Goal: Information Seeking & Learning: Compare options

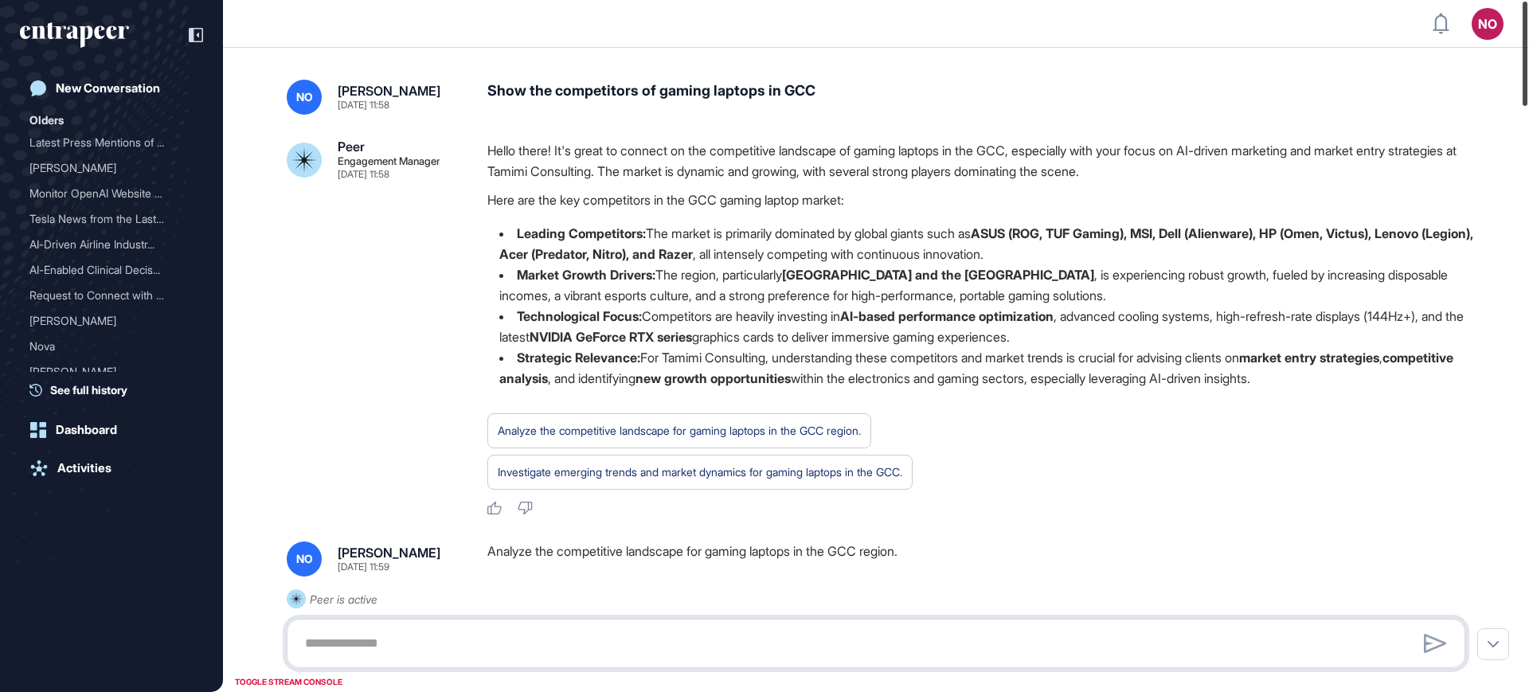
drag, startPoint x: 1526, startPoint y: 91, endPoint x: 1528, endPoint y: 80, distance: 10.6
click at [1527, 80] on div at bounding box center [1524, 54] width 5 height 104
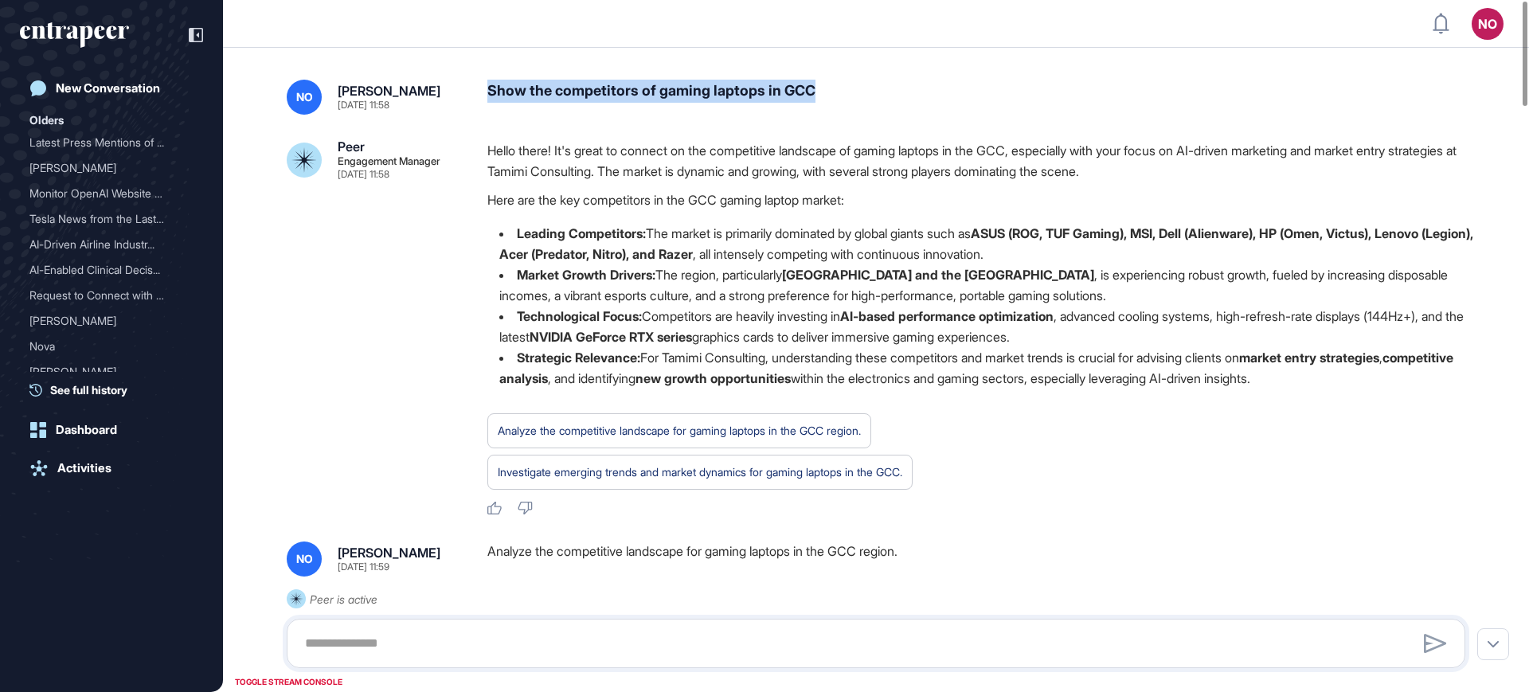
drag, startPoint x: 490, startPoint y: 92, endPoint x: 832, endPoint y: 94, distance: 341.6
click at [832, 94] on div "Show the competitors of gaming laptops in GCC" at bounding box center [982, 97] width 990 height 35
copy div "Show the competitors of gaming laptops in GCC"
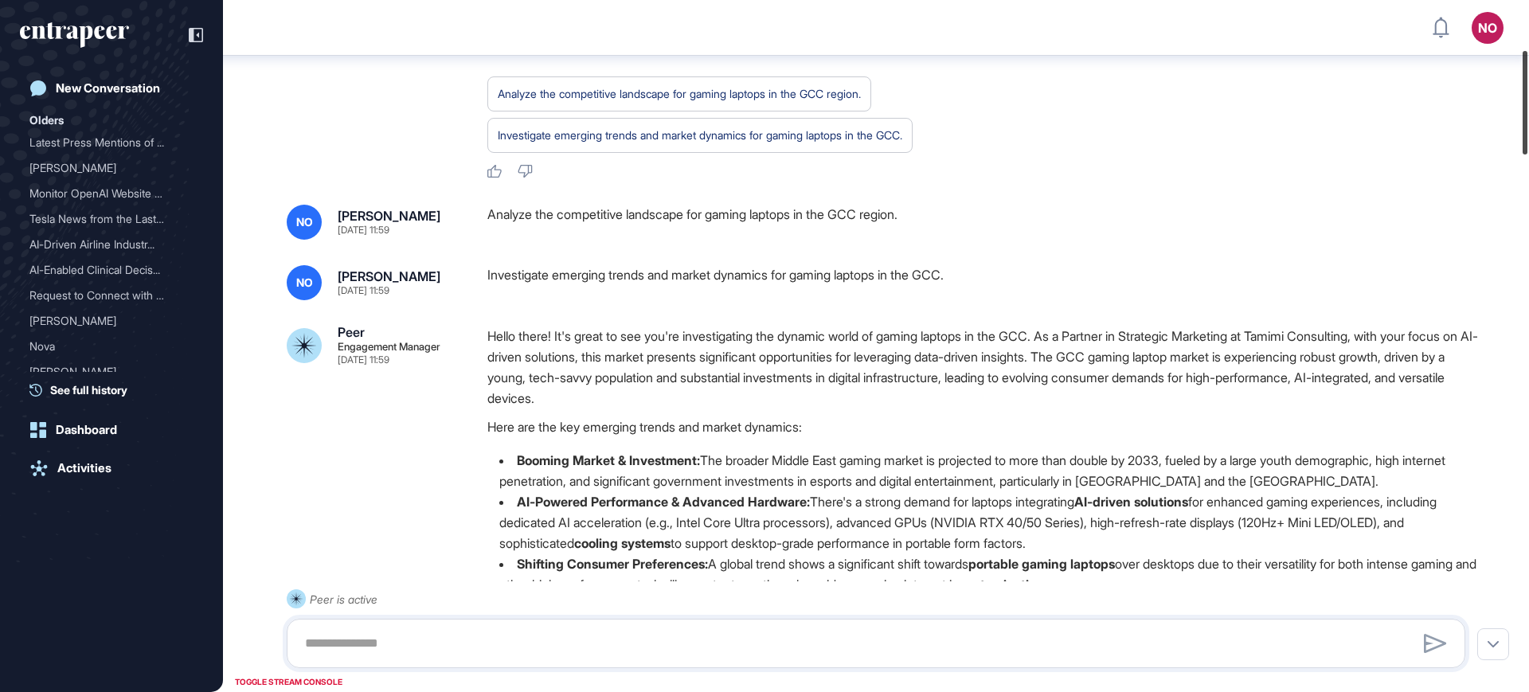
scroll to position [350, 0]
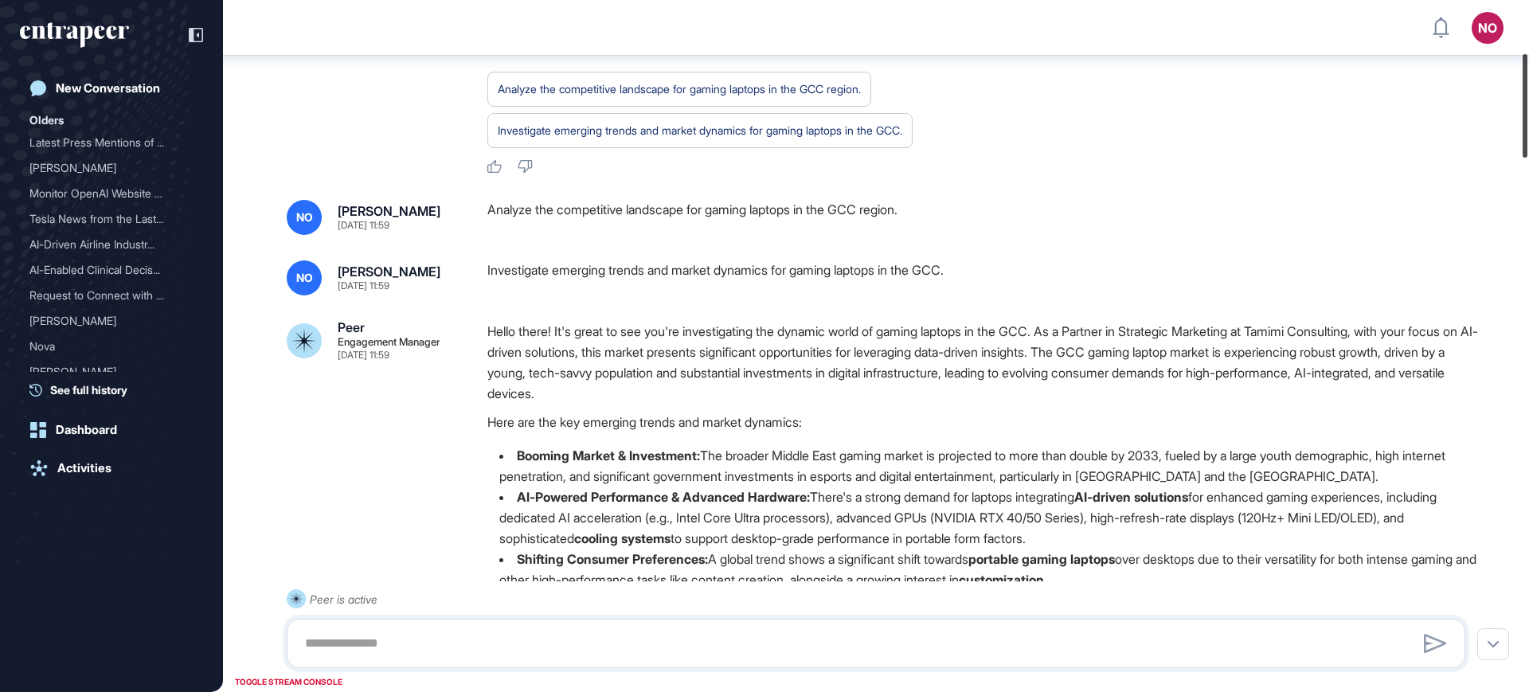
drag, startPoint x: 1528, startPoint y: 83, endPoint x: 1528, endPoint y: 135, distance: 52.5
click at [1527, 135] on div at bounding box center [1524, 106] width 5 height 104
drag, startPoint x: 485, startPoint y: 209, endPoint x: 924, endPoint y: 193, distance: 439.8
copy div "Analyze the competitive landscape for gaming laptops in the GCC region."
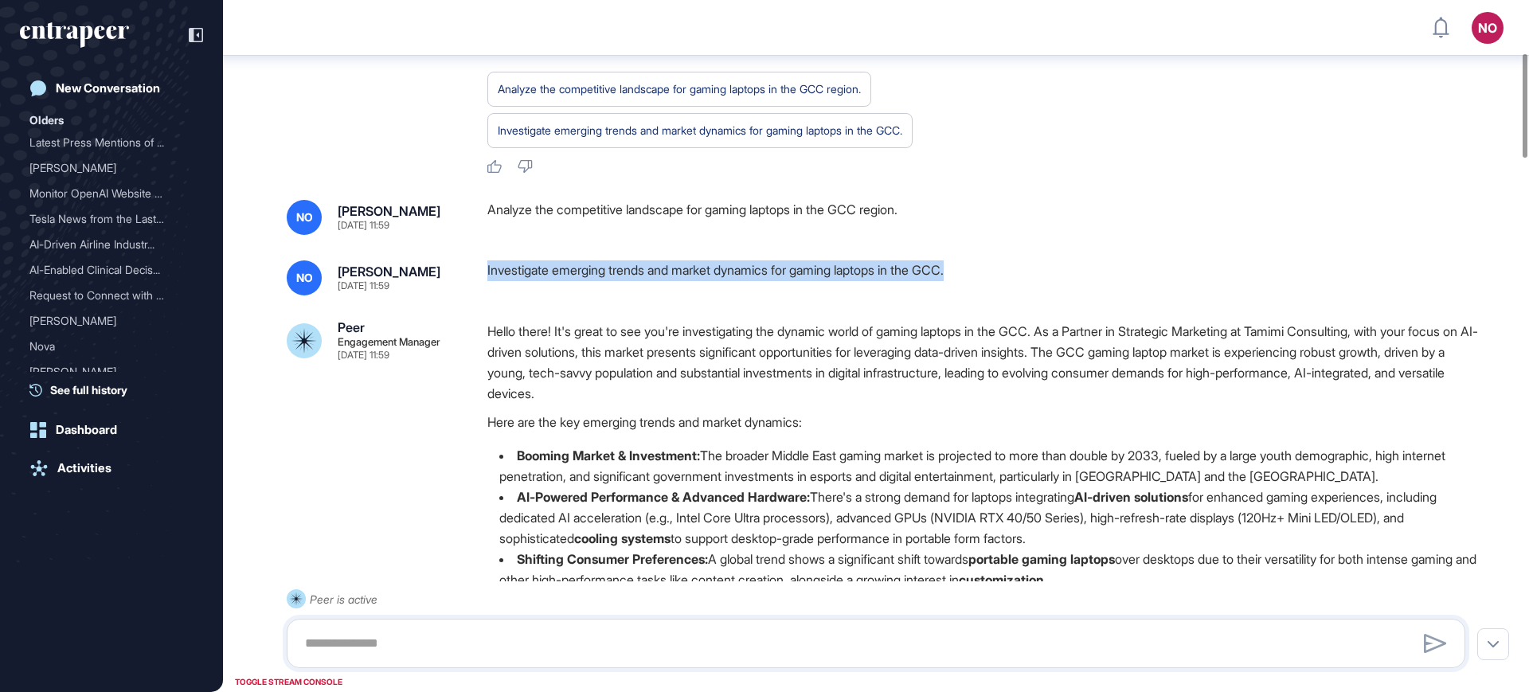
drag, startPoint x: 483, startPoint y: 268, endPoint x: 981, endPoint y: 285, distance: 497.9
click at [981, 285] on div "NO Naciye Ozcan Aug 28, 2025 11:59 Investigate emerging trends and market dynam…" at bounding box center [876, 277] width 1178 height 35
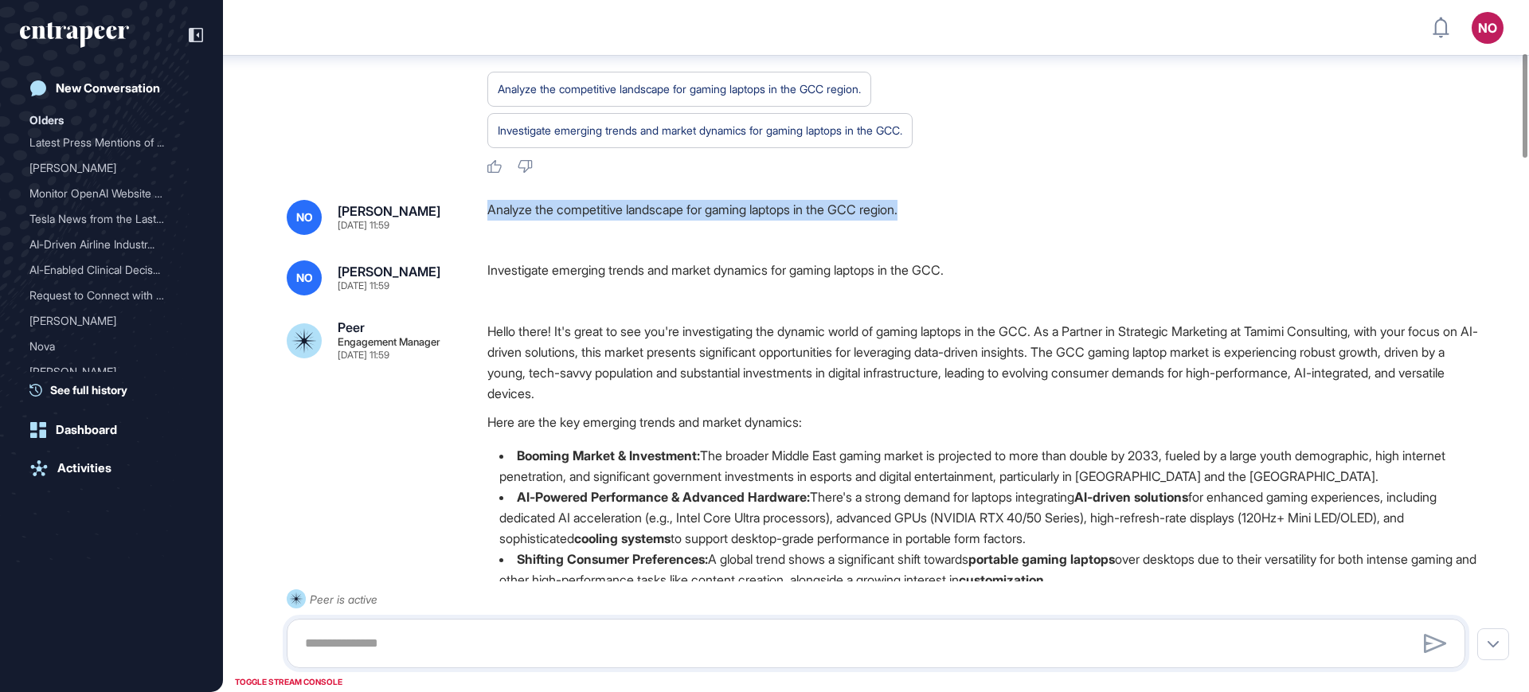
drag, startPoint x: 486, startPoint y: 213, endPoint x: 929, endPoint y: 225, distance: 443.7
click at [929, 225] on div "NO Naciye Ozcan Aug 28, 2025 11:59 Analyze the competitive landscape for gaming…" at bounding box center [876, 217] width 1178 height 35
copy div "Analyze the competitive landscape for gaming laptops in the GCC region."
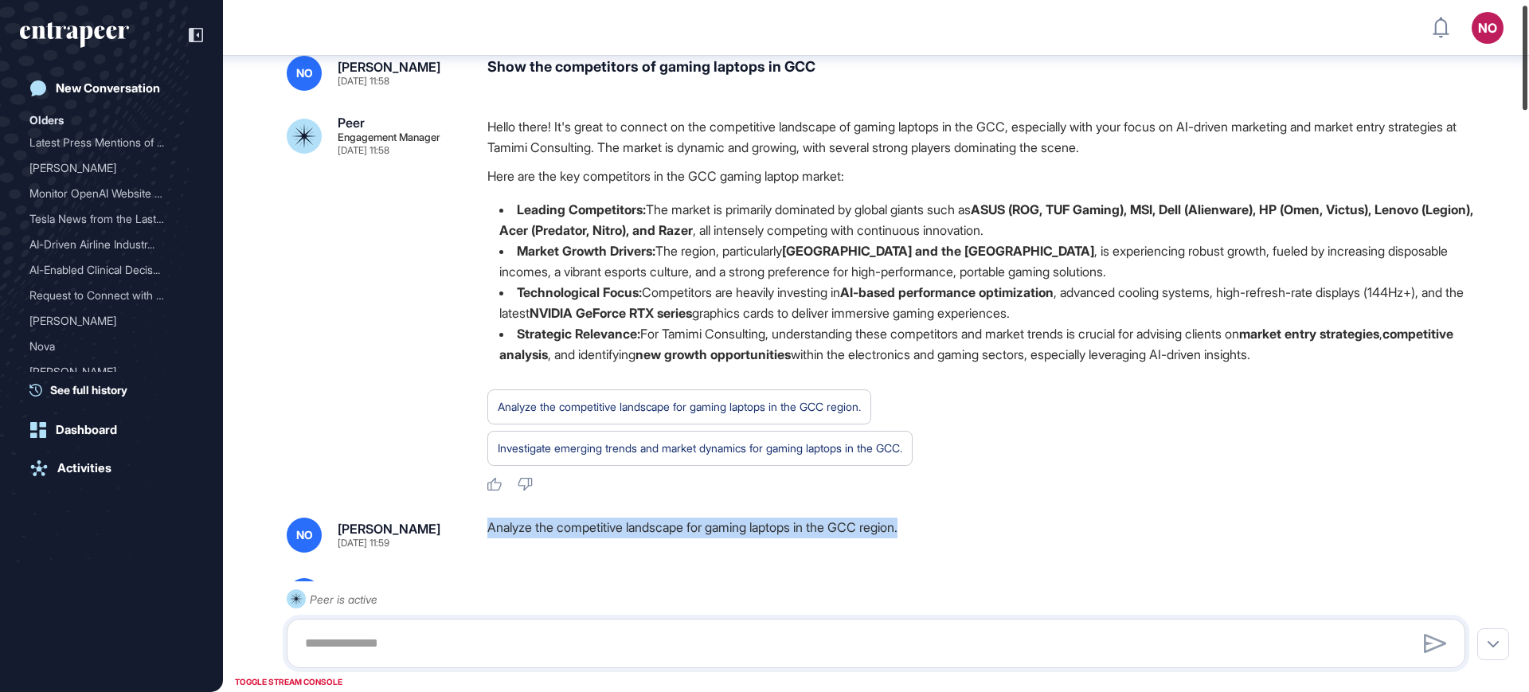
drag, startPoint x: 1528, startPoint y: 132, endPoint x: 1528, endPoint y: 84, distance: 48.6
click at [1527, 84] on div at bounding box center [1524, 58] width 5 height 104
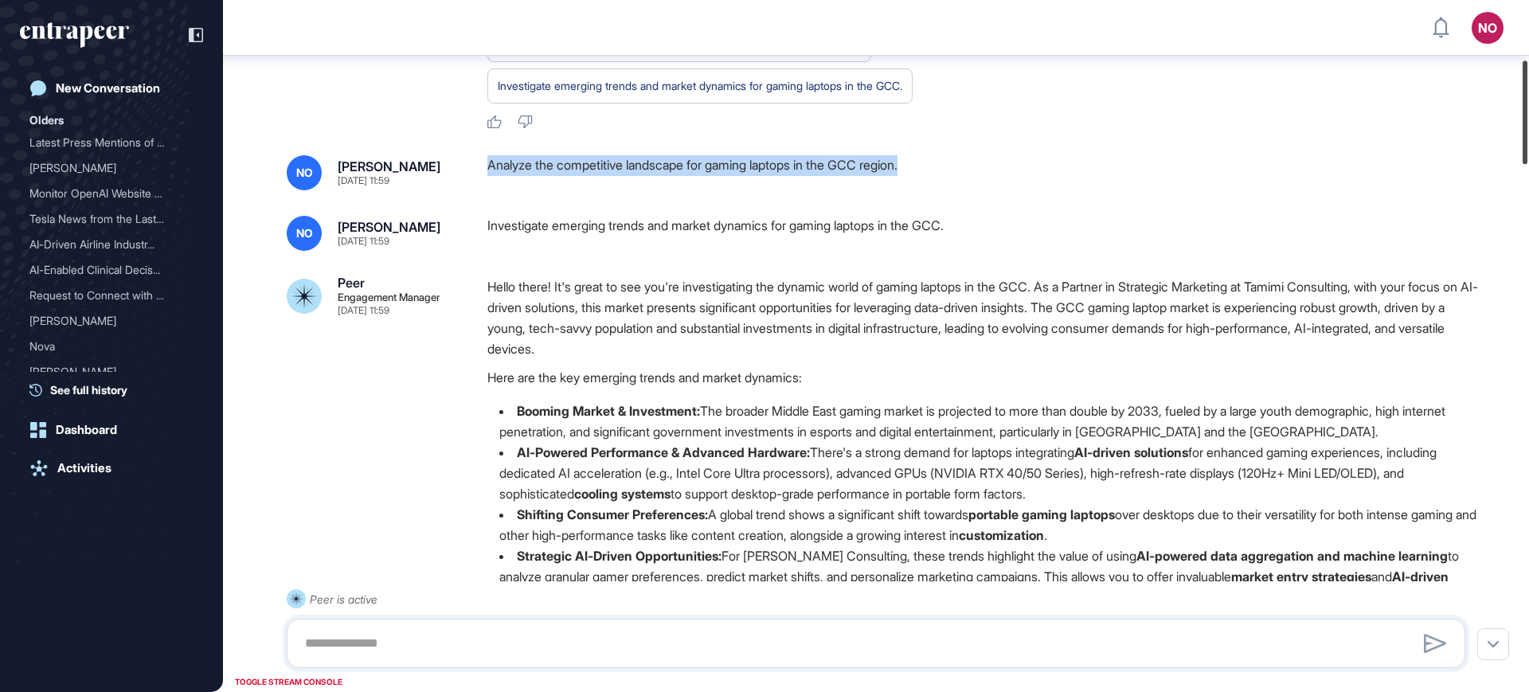
drag, startPoint x: 1528, startPoint y: 99, endPoint x: 1528, endPoint y: 160, distance: 61.3
click at [1527, 158] on div at bounding box center [1524, 113] width 5 height 104
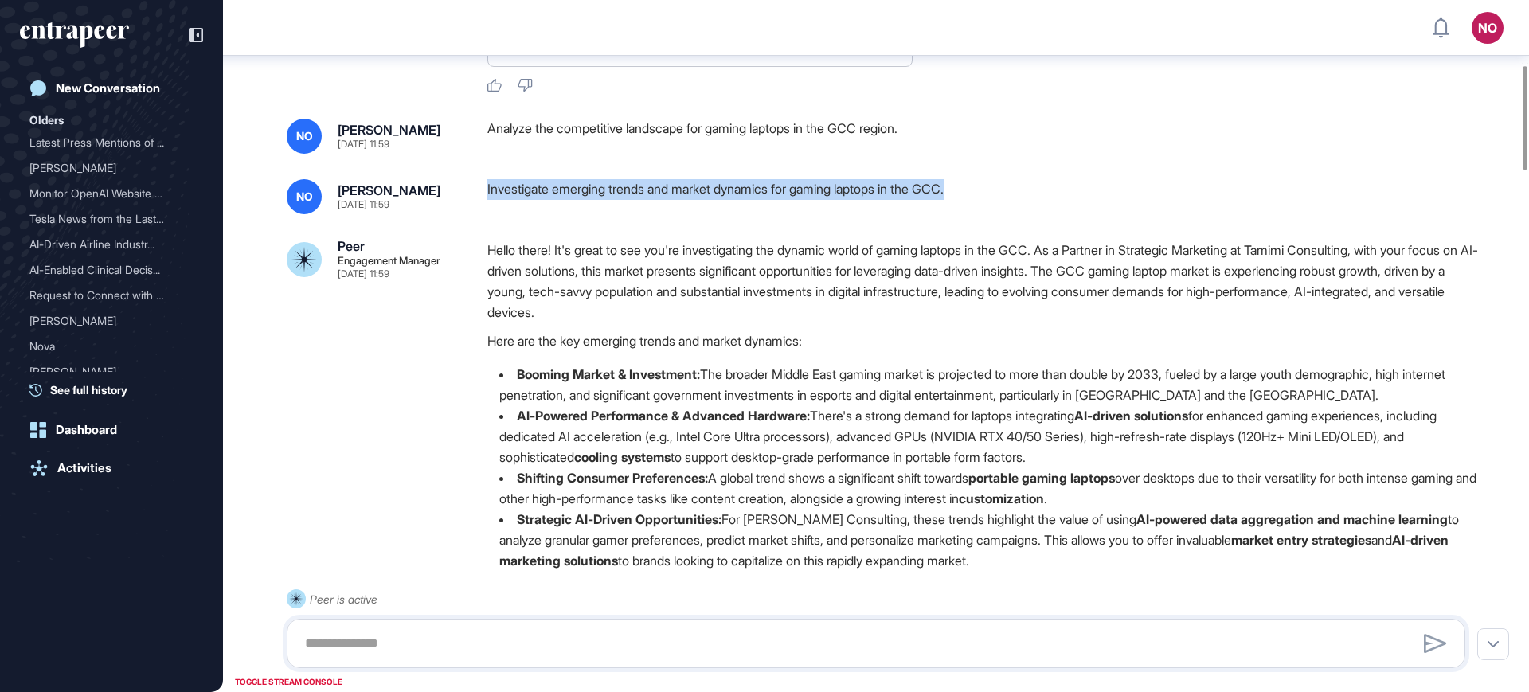
drag, startPoint x: 487, startPoint y: 190, endPoint x: 985, endPoint y: 197, distance: 497.7
click at [985, 197] on div "Investigate emerging trends and market dynamics for gaming laptops in the GCC." at bounding box center [982, 196] width 990 height 35
copy div "Investigate emerging trends and market dynamics for gaming laptops in the GCC."
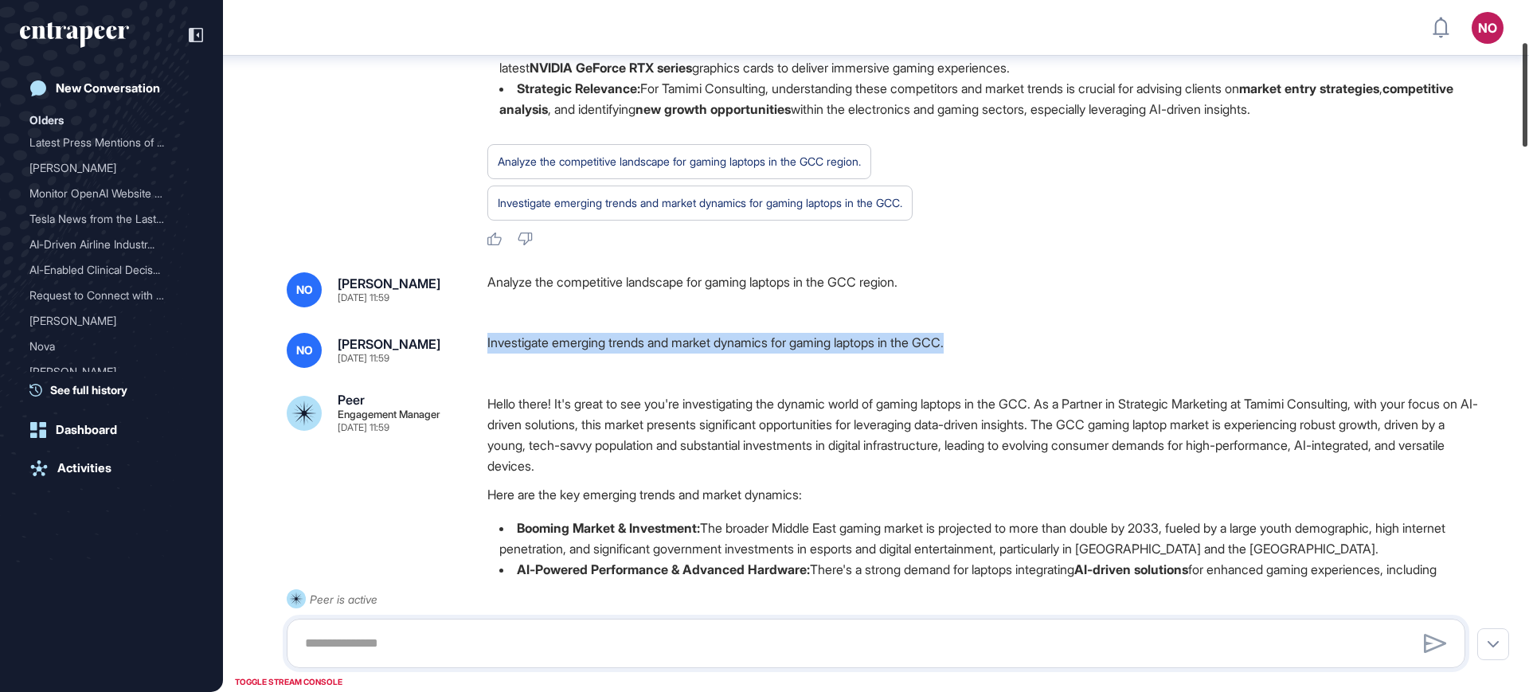
scroll to position [314, 0]
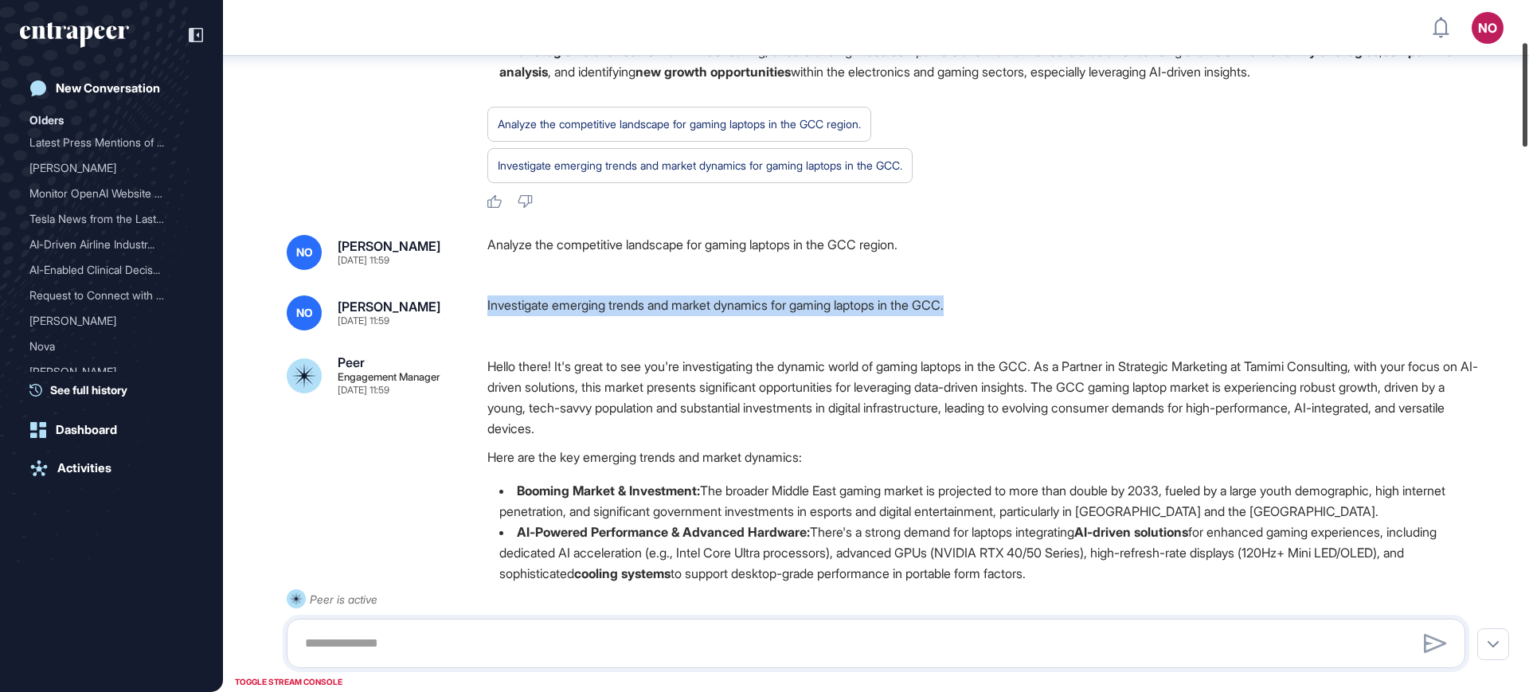
drag, startPoint x: 1528, startPoint y: 150, endPoint x: 1528, endPoint y: 132, distance: 17.5
click at [1527, 132] on div at bounding box center [1524, 95] width 5 height 104
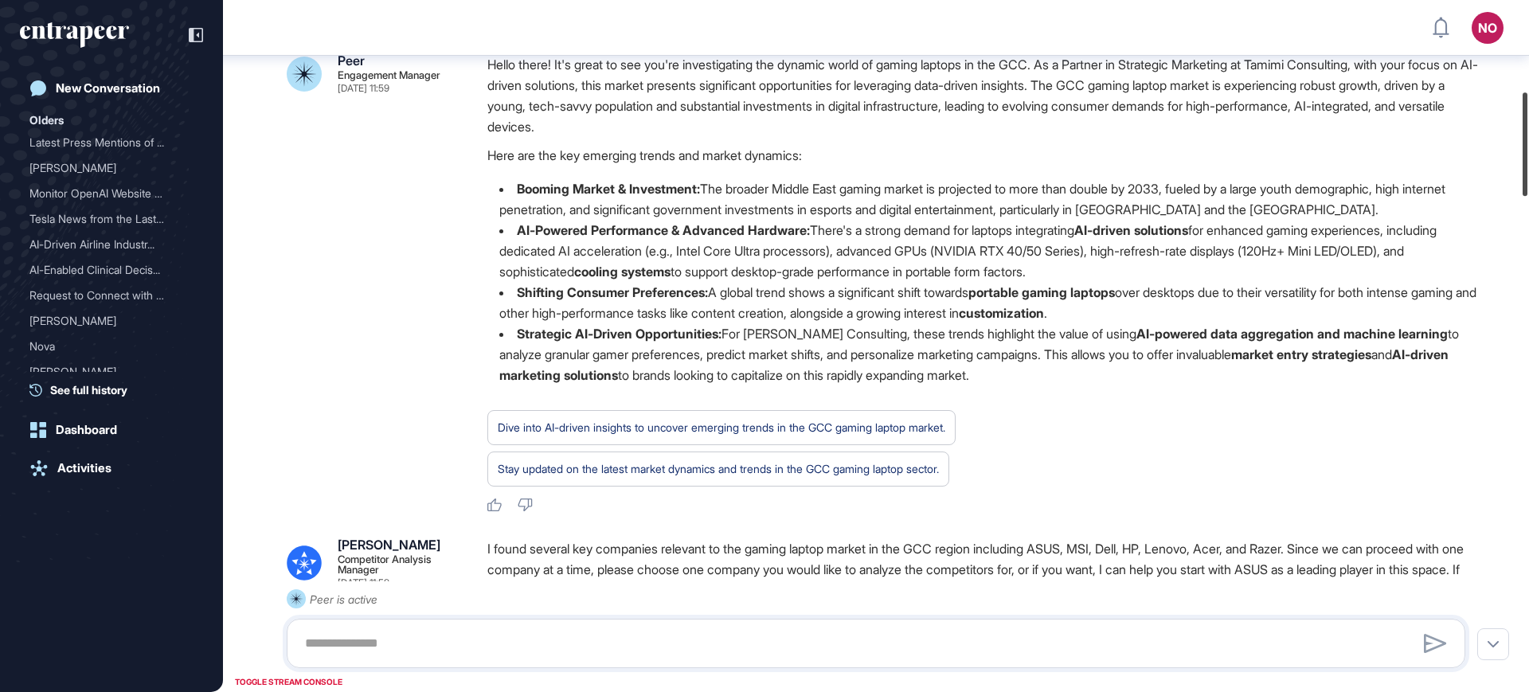
scroll to position [606, 0]
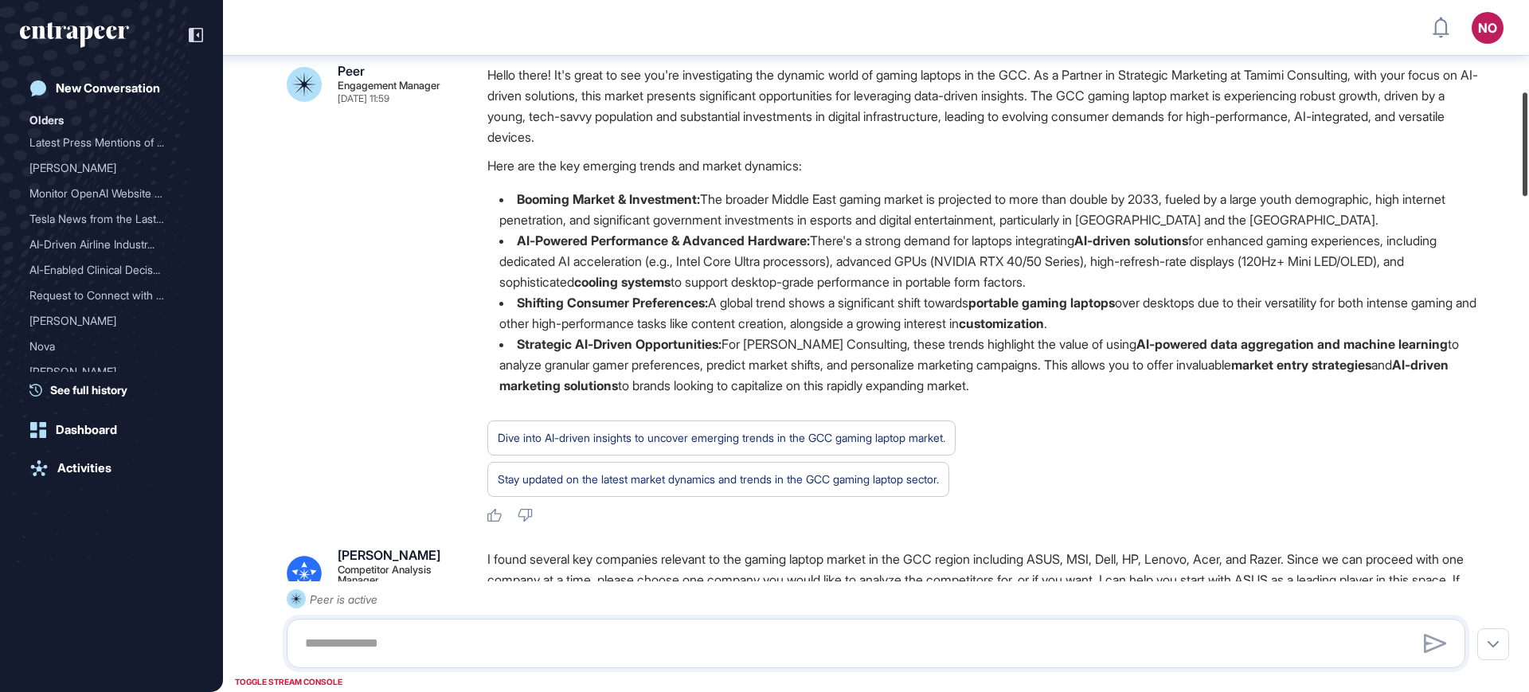
drag, startPoint x: 1528, startPoint y: 124, endPoint x: 1528, endPoint y: 168, distance: 43.8
click at [1527, 168] on div at bounding box center [1524, 144] width 5 height 104
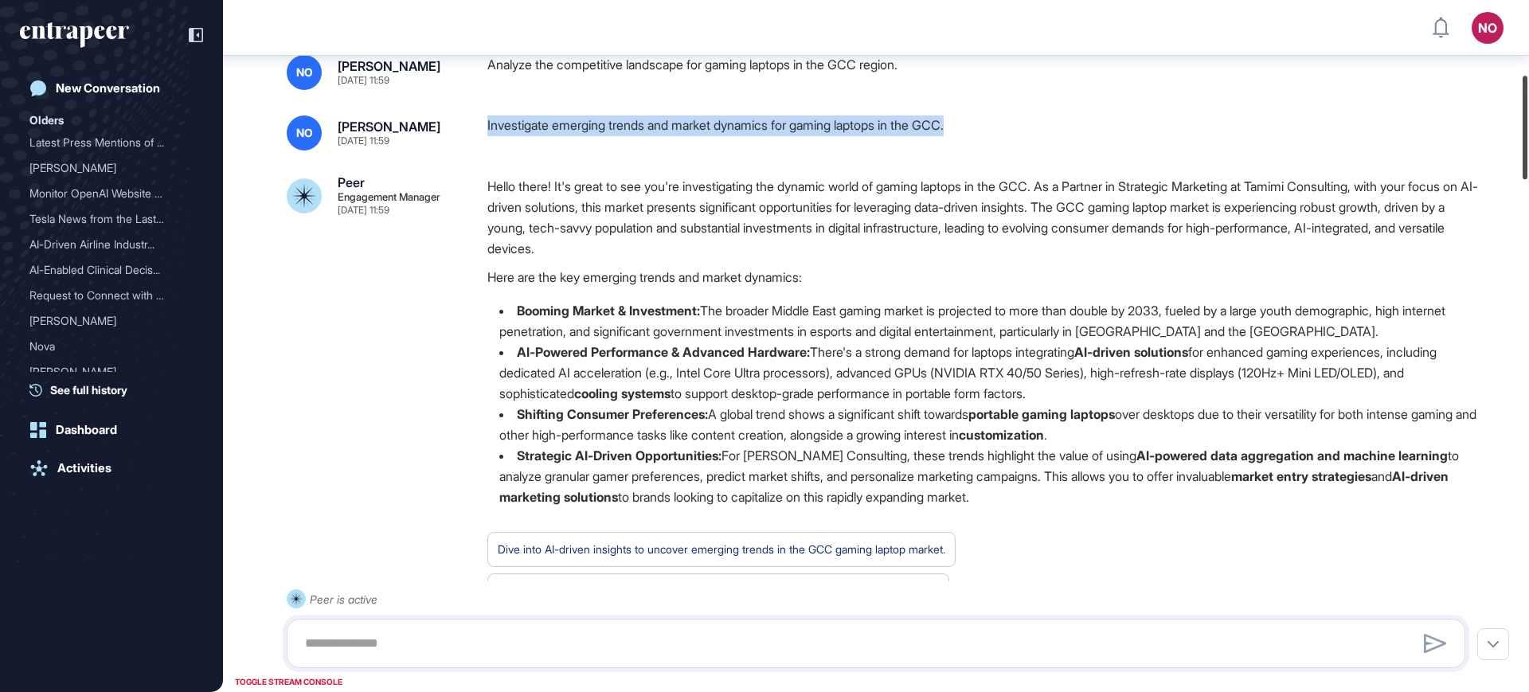
drag, startPoint x: 1528, startPoint y: 194, endPoint x: 1528, endPoint y: 160, distance: 34.2
click at [1527, 174] on div at bounding box center [1524, 128] width 5 height 104
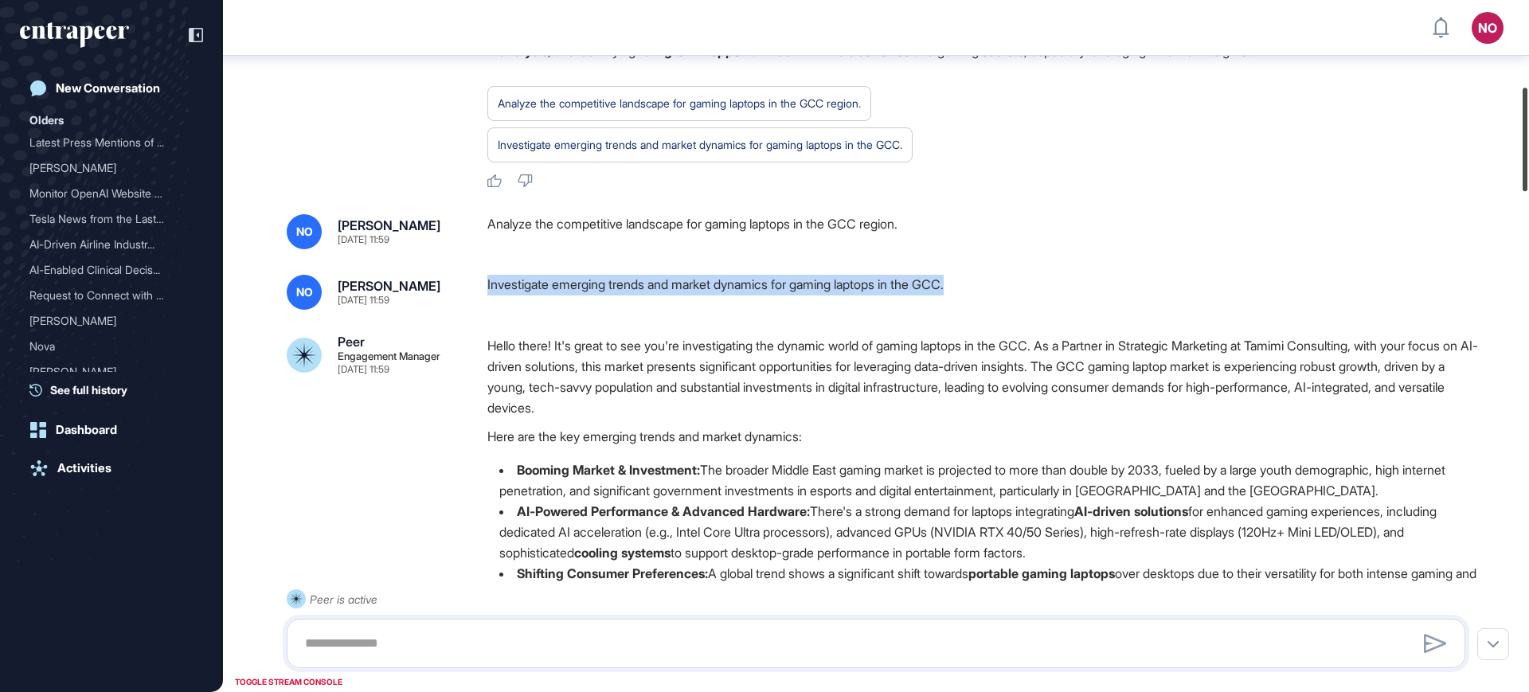
scroll to position [574, 0]
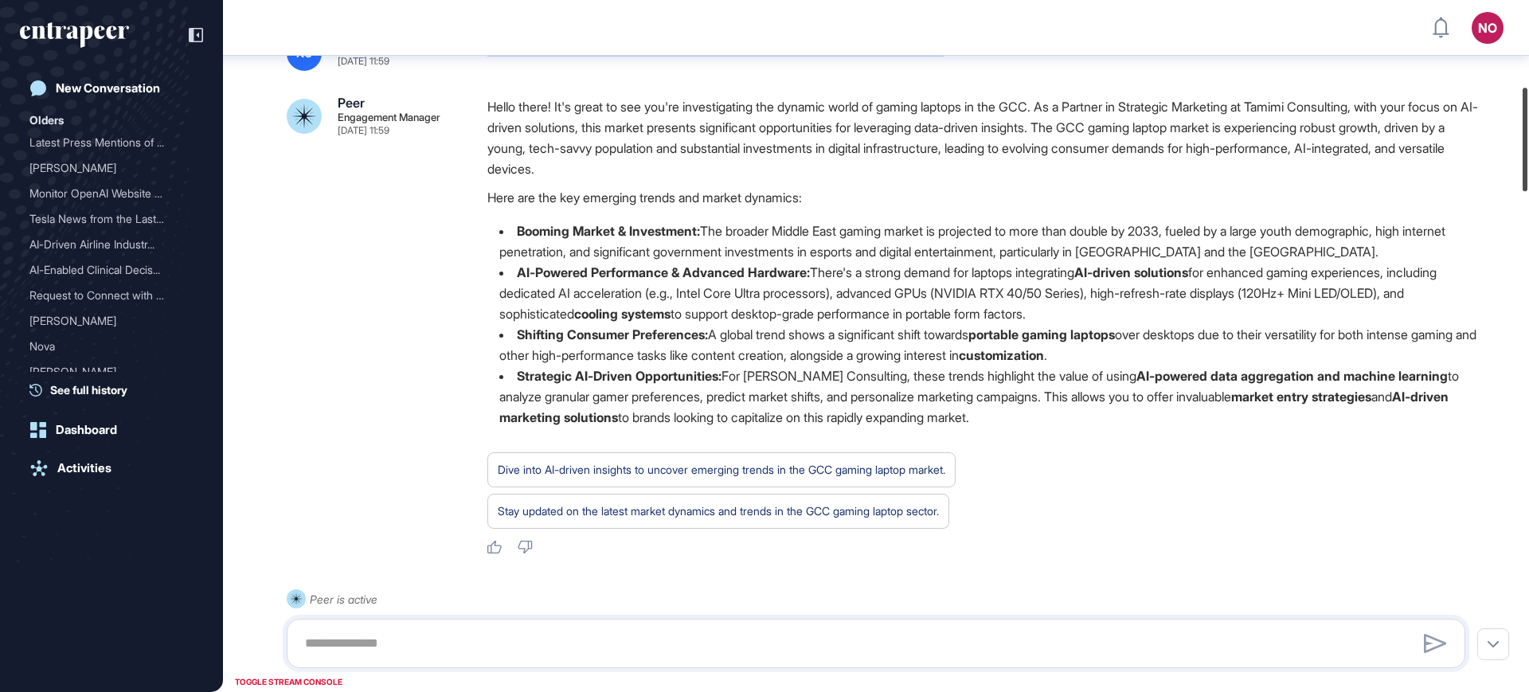
drag, startPoint x: 1528, startPoint y: 158, endPoint x: 1528, endPoint y: 173, distance: 14.3
click at [1527, 173] on div at bounding box center [1524, 140] width 5 height 104
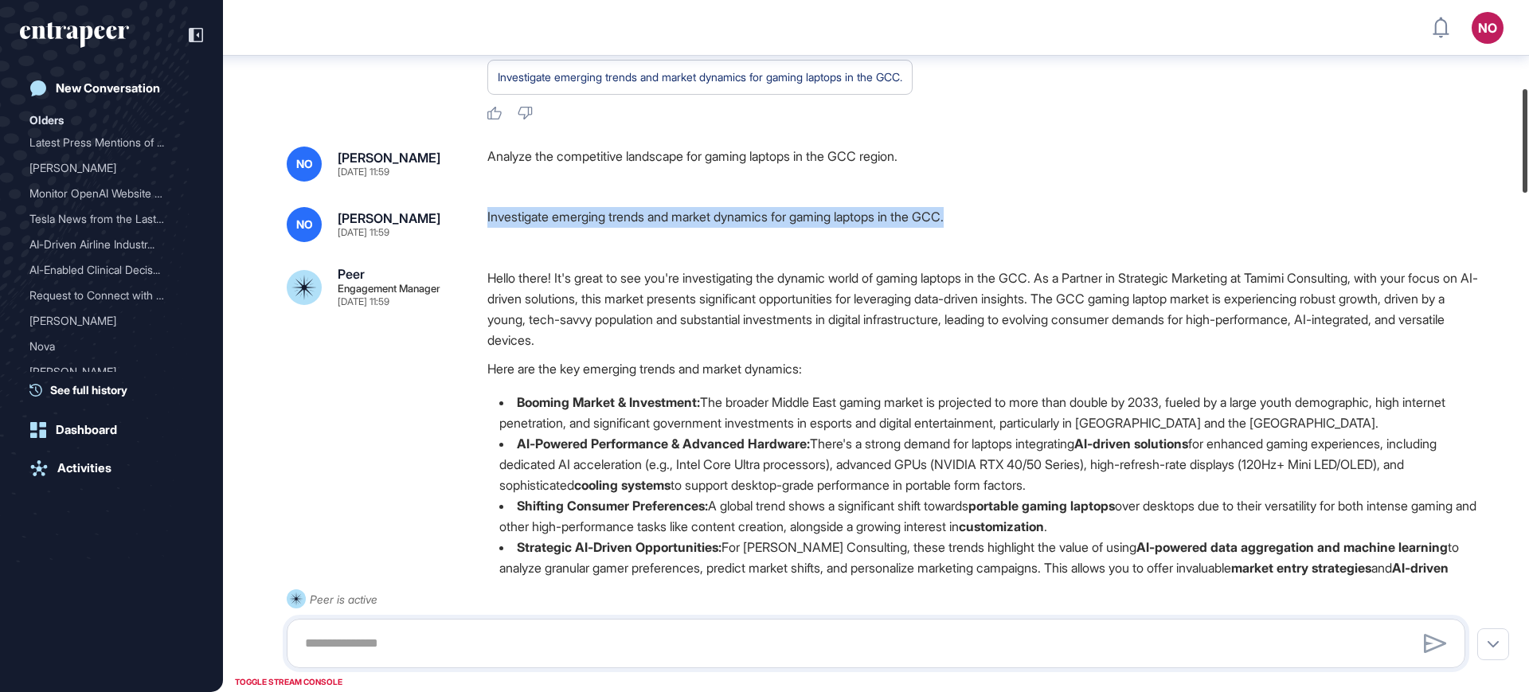
scroll to position [329, 0]
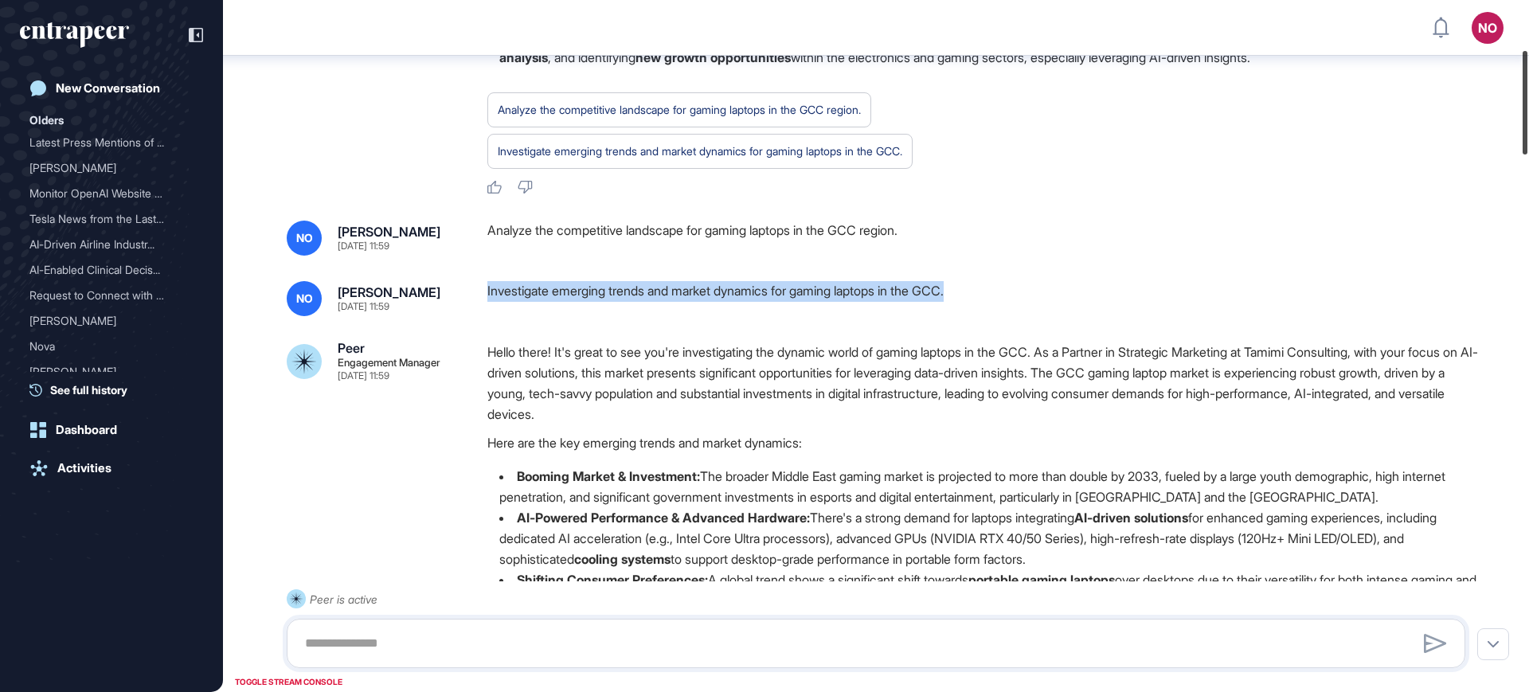
drag, startPoint x: 1528, startPoint y: 118, endPoint x: 1528, endPoint y: 86, distance: 31.8
click at [1527, 86] on div at bounding box center [1524, 103] width 5 height 104
click at [568, 299] on div "Investigate emerging trends and market dynamics for gaming laptops in the GCC." at bounding box center [982, 298] width 990 height 35
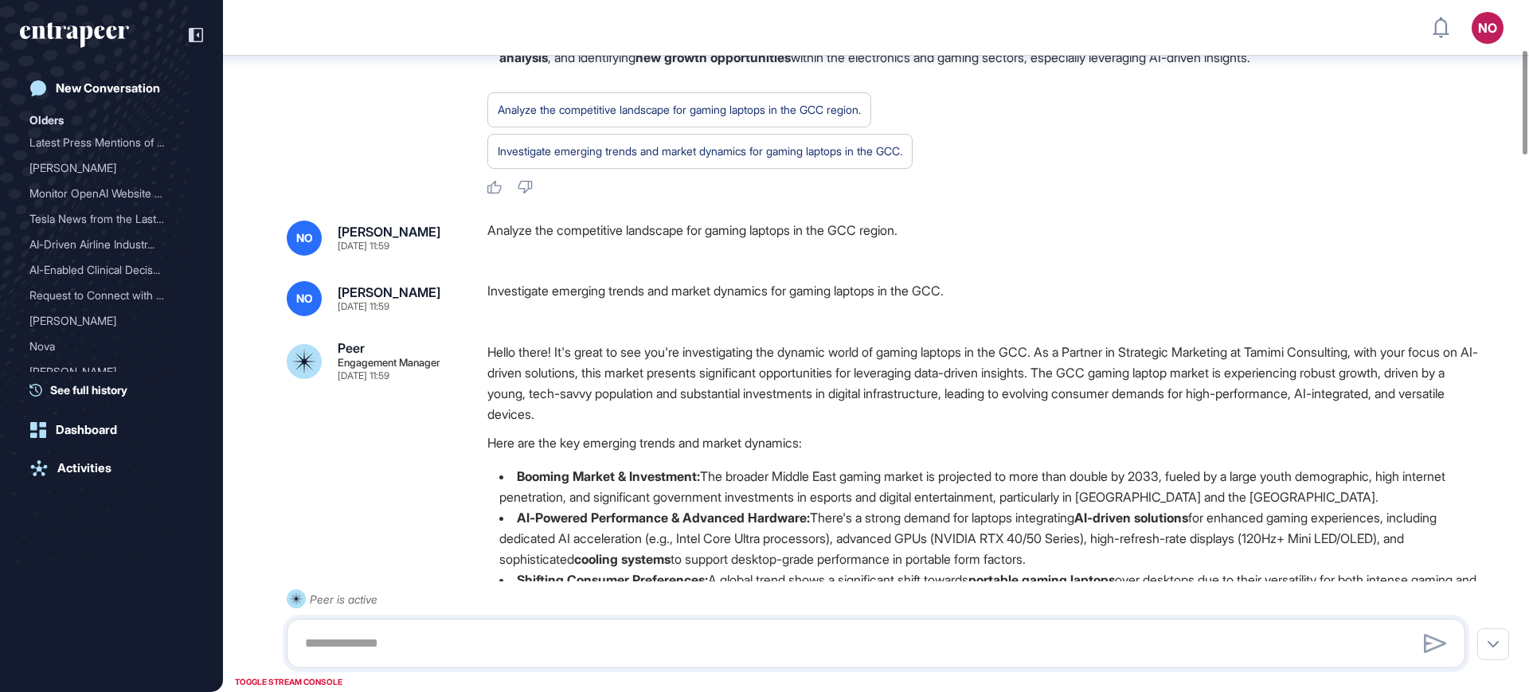
click at [569, 287] on div "Investigate emerging trends and market dynamics for gaming laptops in the GCC." at bounding box center [982, 298] width 990 height 35
copy div "Investigate emerging trends and market dynamics for gaming laptops in the GCC."
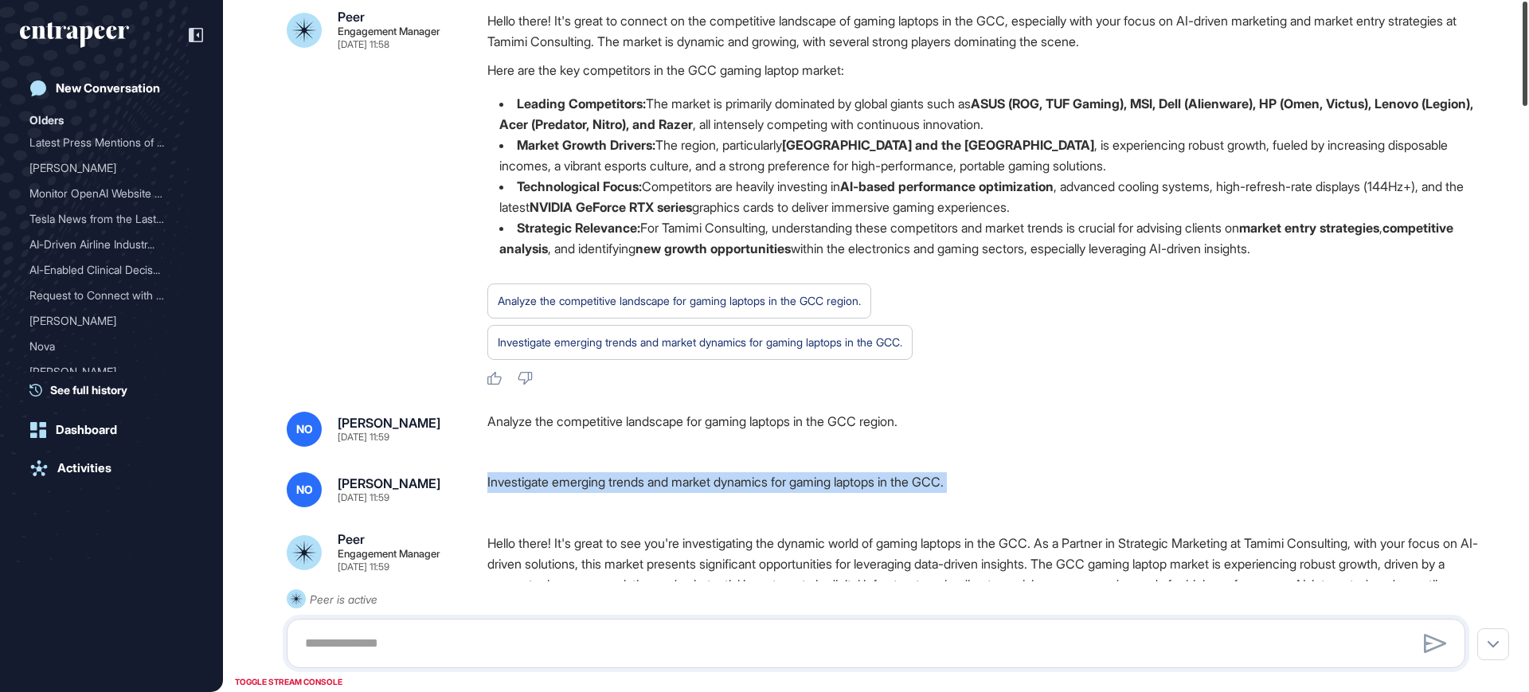
scroll to position [0, 0]
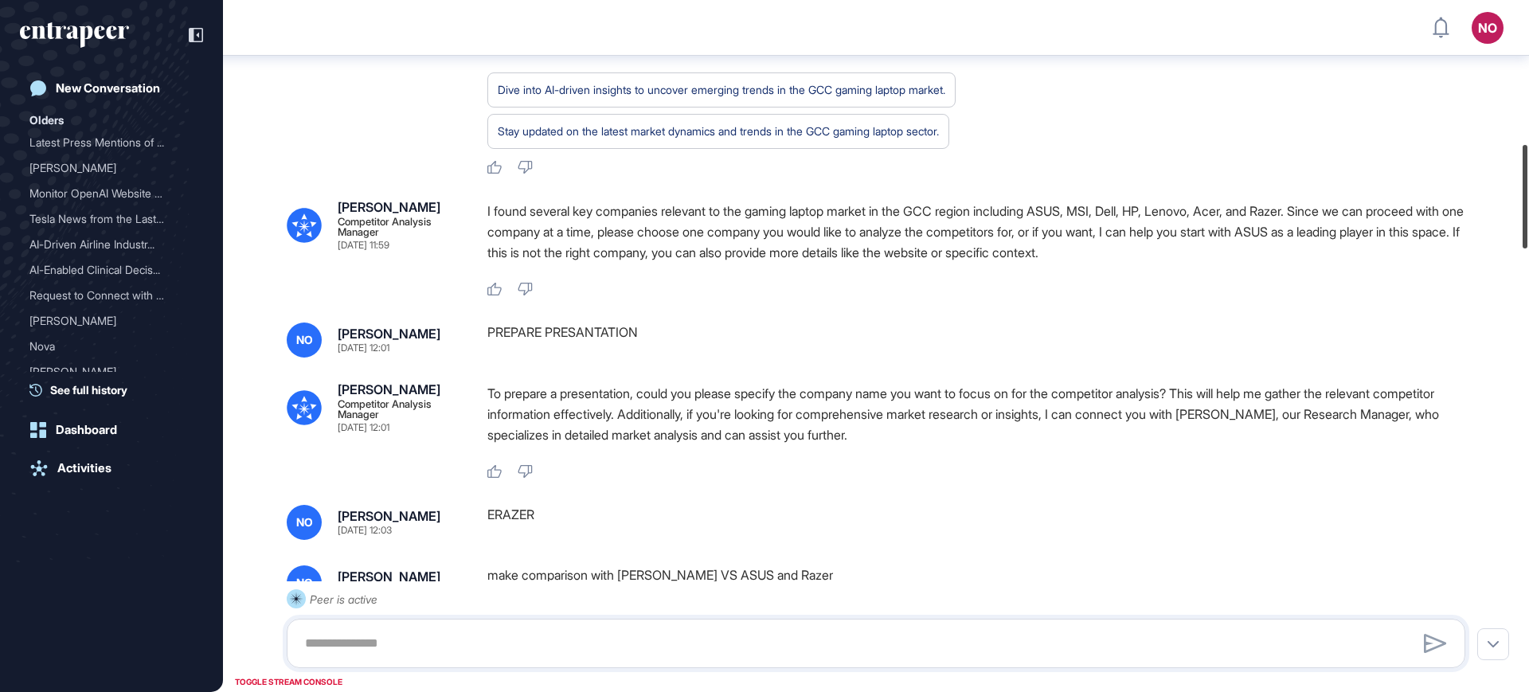
drag, startPoint x: 1528, startPoint y: 67, endPoint x: 1413, endPoint y: 250, distance: 216.1
click at [1527, 212] on div at bounding box center [1524, 197] width 5 height 104
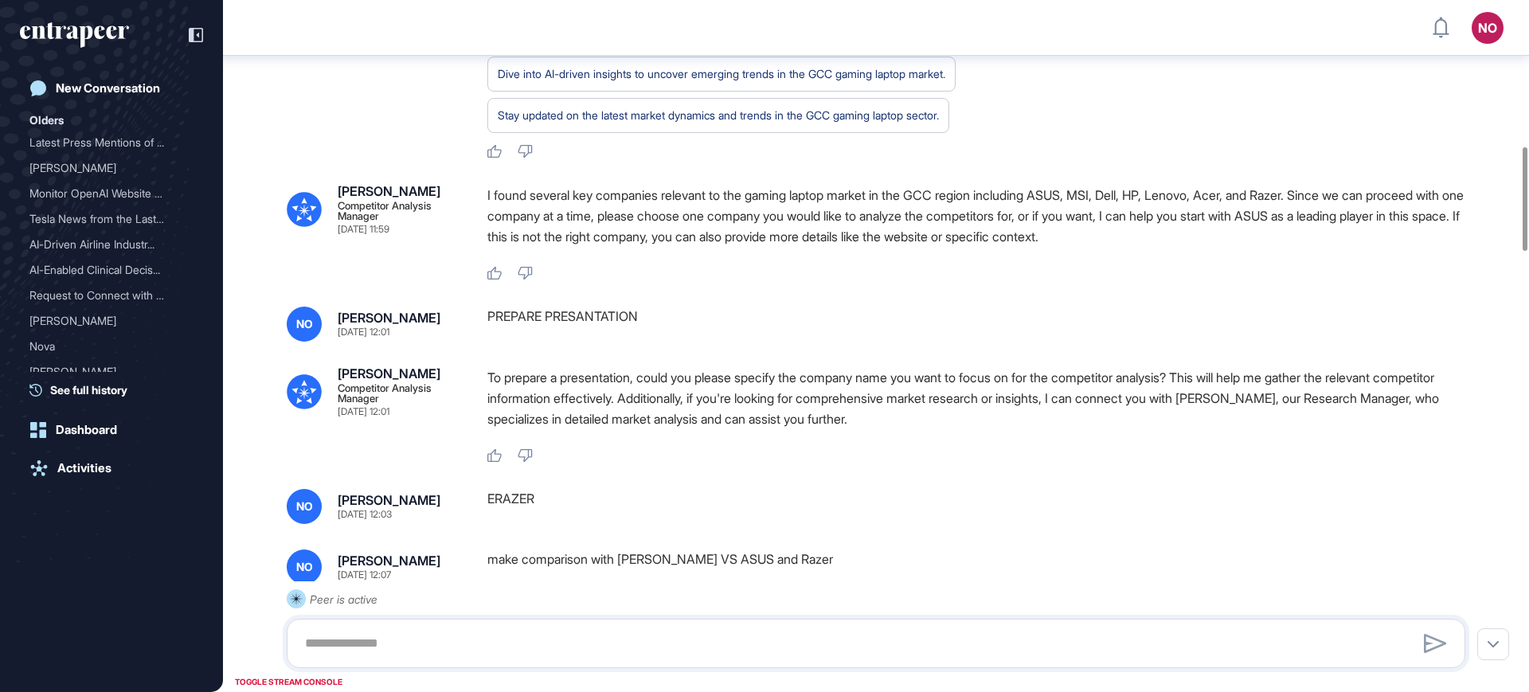
drag, startPoint x: 482, startPoint y: 316, endPoint x: 662, endPoint y: 322, distance: 180.9
click at [662, 322] on div "NO Naciye Ozcan Aug 28, 2025 12:01 PREPARE PRESANTATION" at bounding box center [876, 324] width 1178 height 35
copy div "PREPARE PRESANTATION"
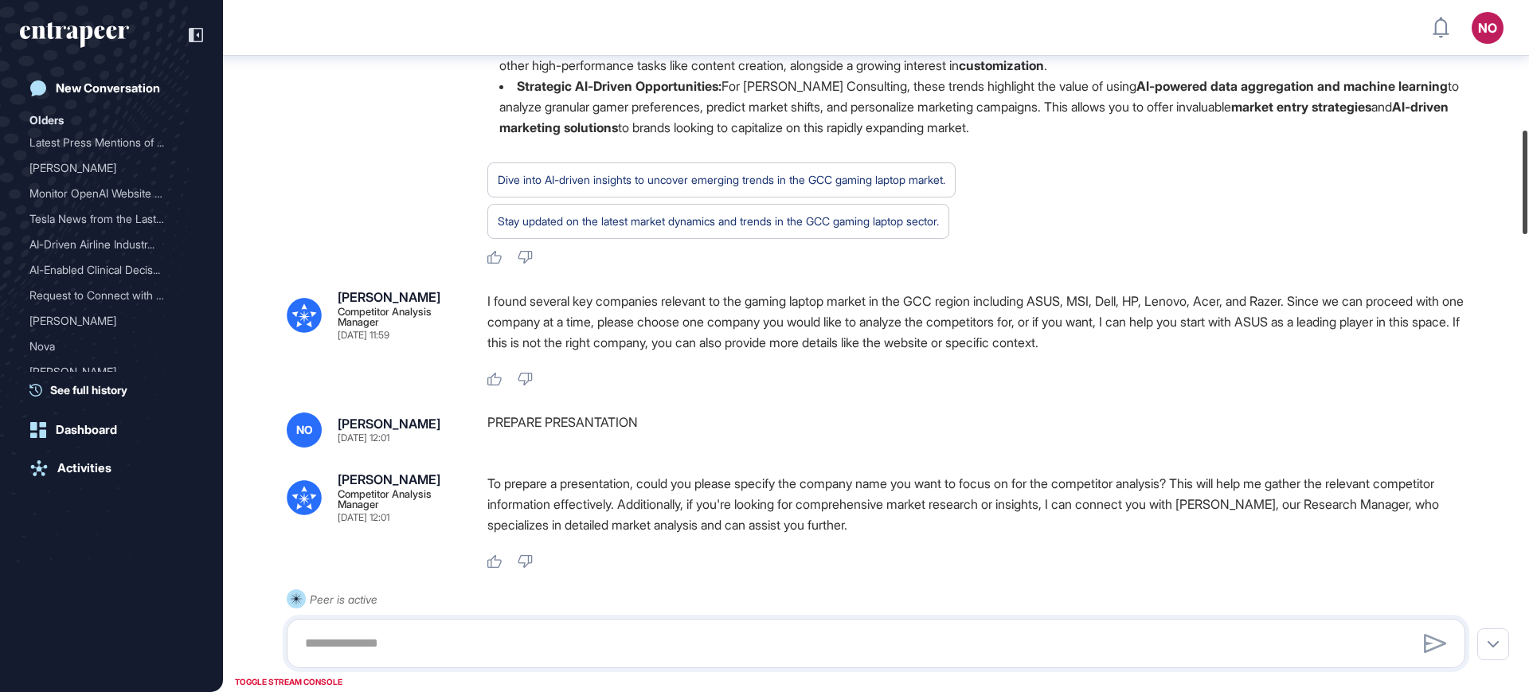
scroll to position [806, 0]
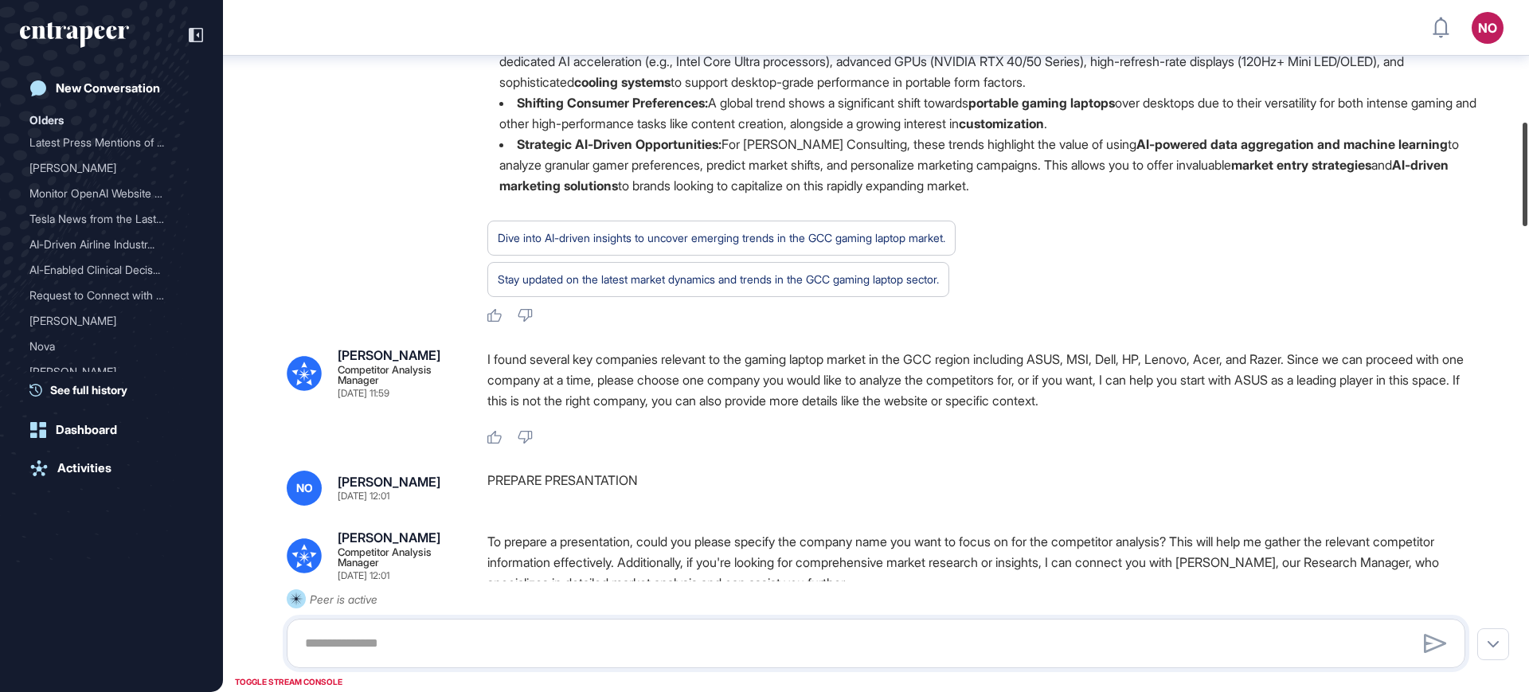
drag, startPoint x: 1528, startPoint y: 231, endPoint x: 1528, endPoint y: 206, distance: 24.7
click at [1527, 206] on div at bounding box center [1524, 175] width 5 height 104
copy div "PREPARE PRESANTATION"
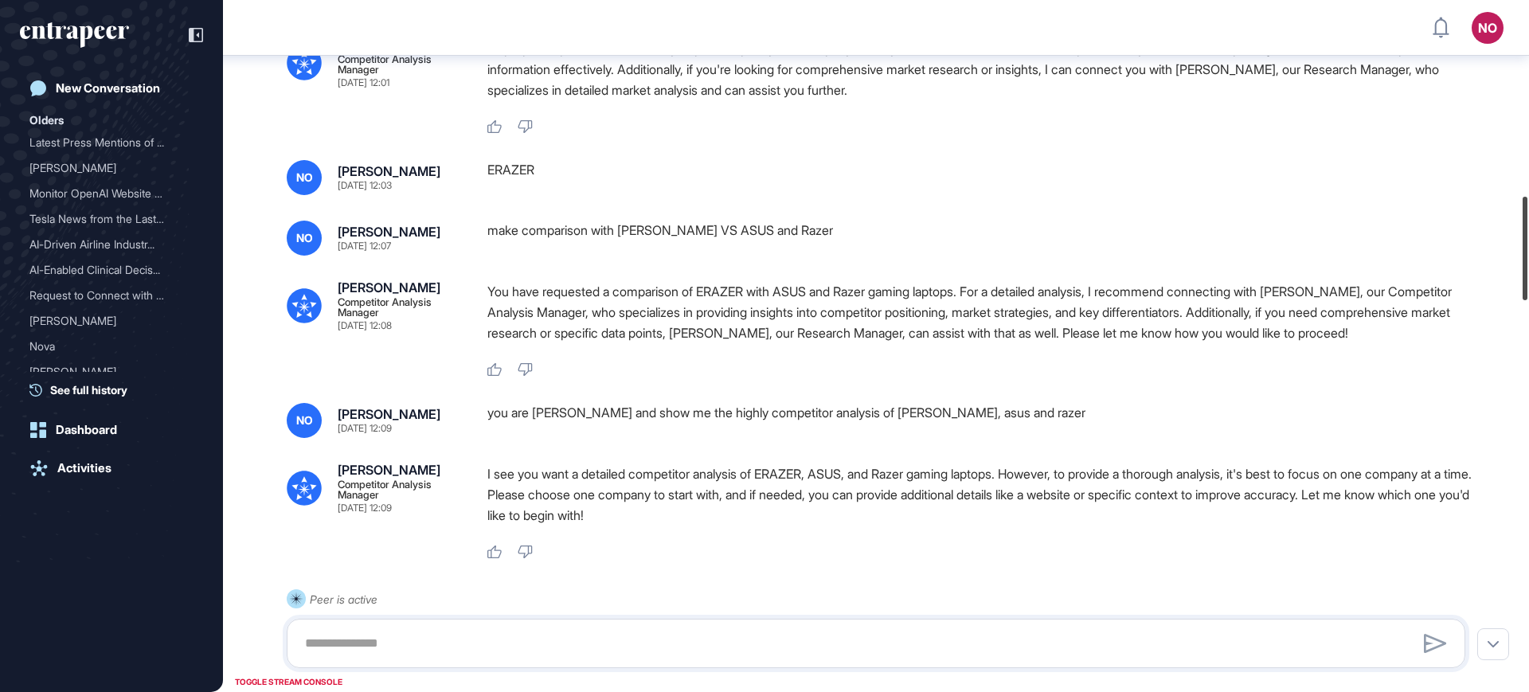
scroll to position [1325, 0]
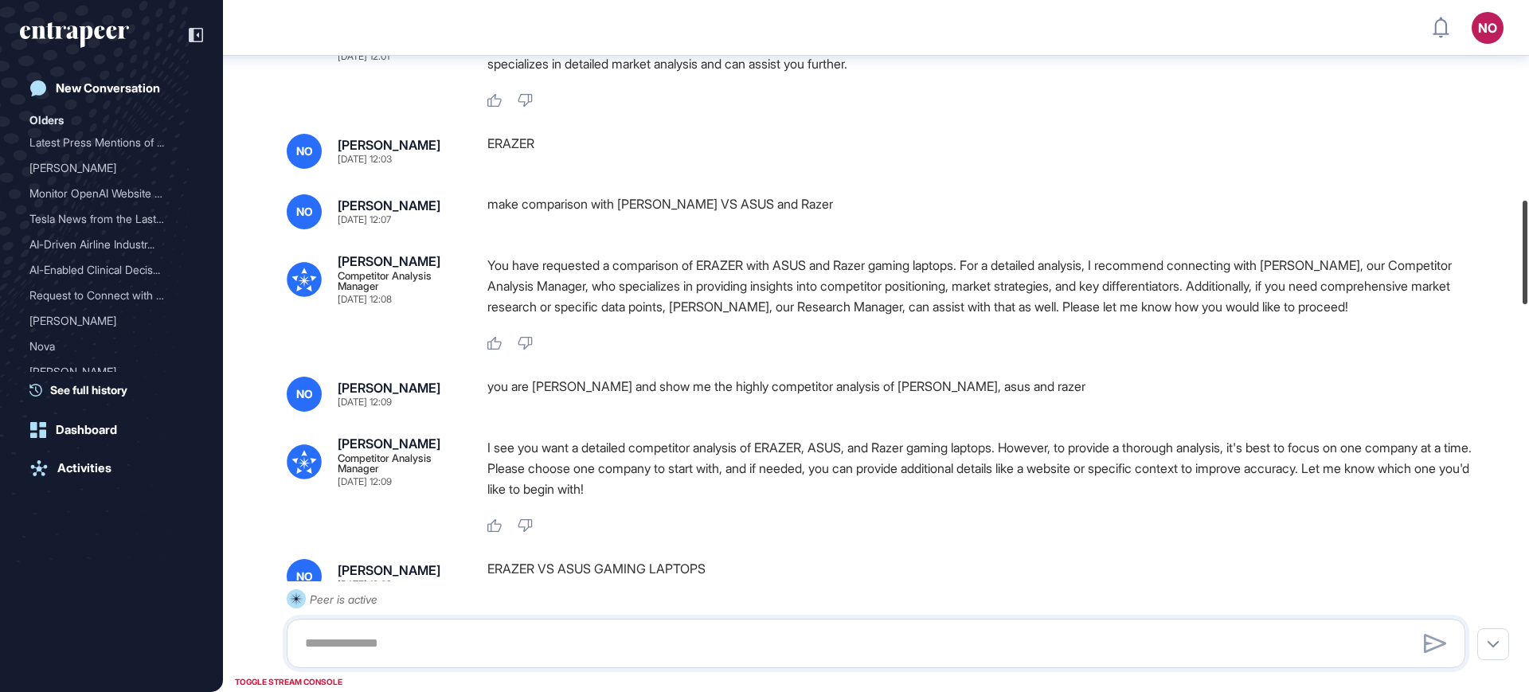
drag, startPoint x: 1528, startPoint y: 171, endPoint x: 1528, endPoint y: 233, distance: 62.1
click at [1527, 233] on div at bounding box center [1524, 253] width 5 height 104
drag, startPoint x: 504, startPoint y: 150, endPoint x: 483, endPoint y: 149, distance: 20.7
click at [483, 149] on div "NO Naciye Ozcan Aug 28, 2025 12:03 ERAZER" at bounding box center [876, 151] width 1178 height 35
copy div "ERAZER"
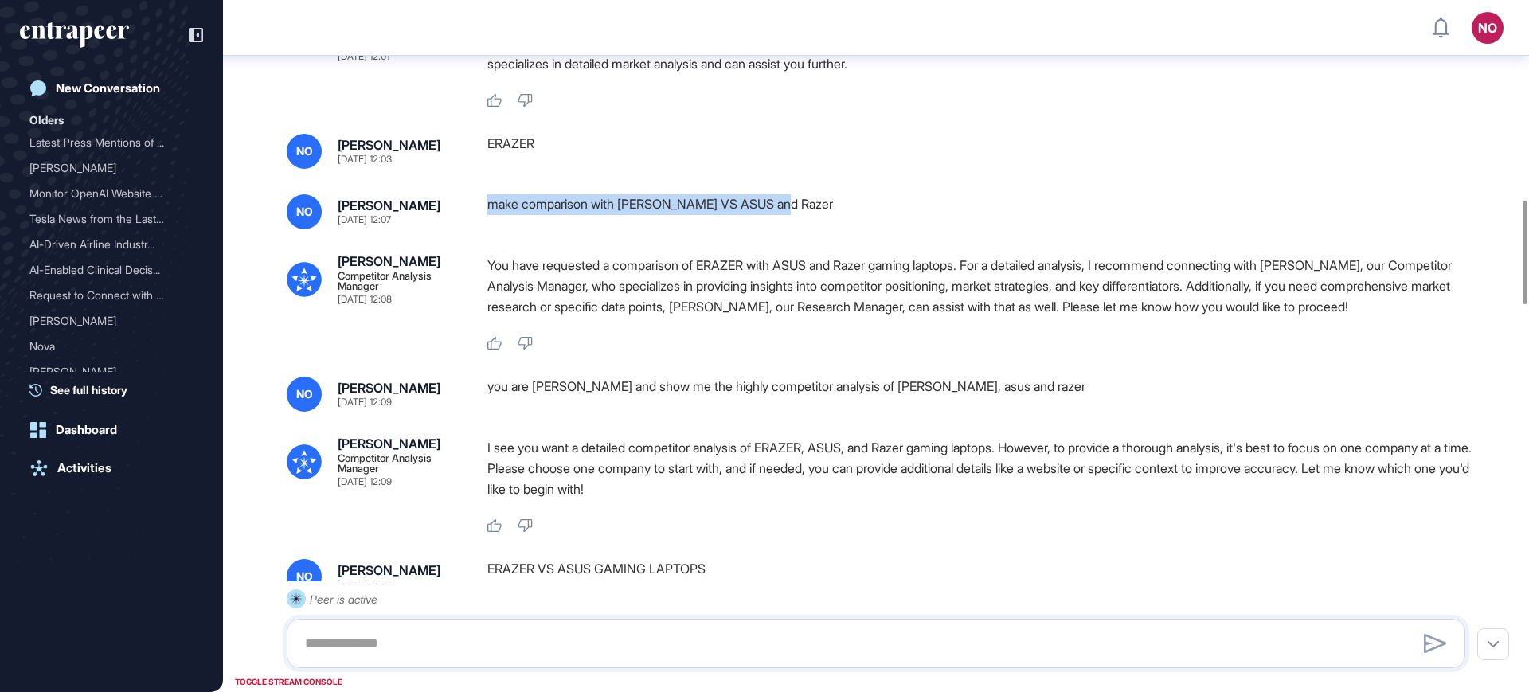
drag, startPoint x: 808, startPoint y: 211, endPoint x: 480, endPoint y: 225, distance: 328.3
click at [480, 225] on div "NO Naciye Ozcan Aug 28, 2025 12:07 make comparison with ERAZER VS ASUS and Razer" at bounding box center [876, 211] width 1178 height 35
drag, startPoint x: 534, startPoint y: 147, endPoint x: 487, endPoint y: 150, distance: 47.1
click at [487, 150] on div "ERAZER" at bounding box center [982, 151] width 990 height 35
drag, startPoint x: 798, startPoint y: 202, endPoint x: 477, endPoint y: 221, distance: 321.4
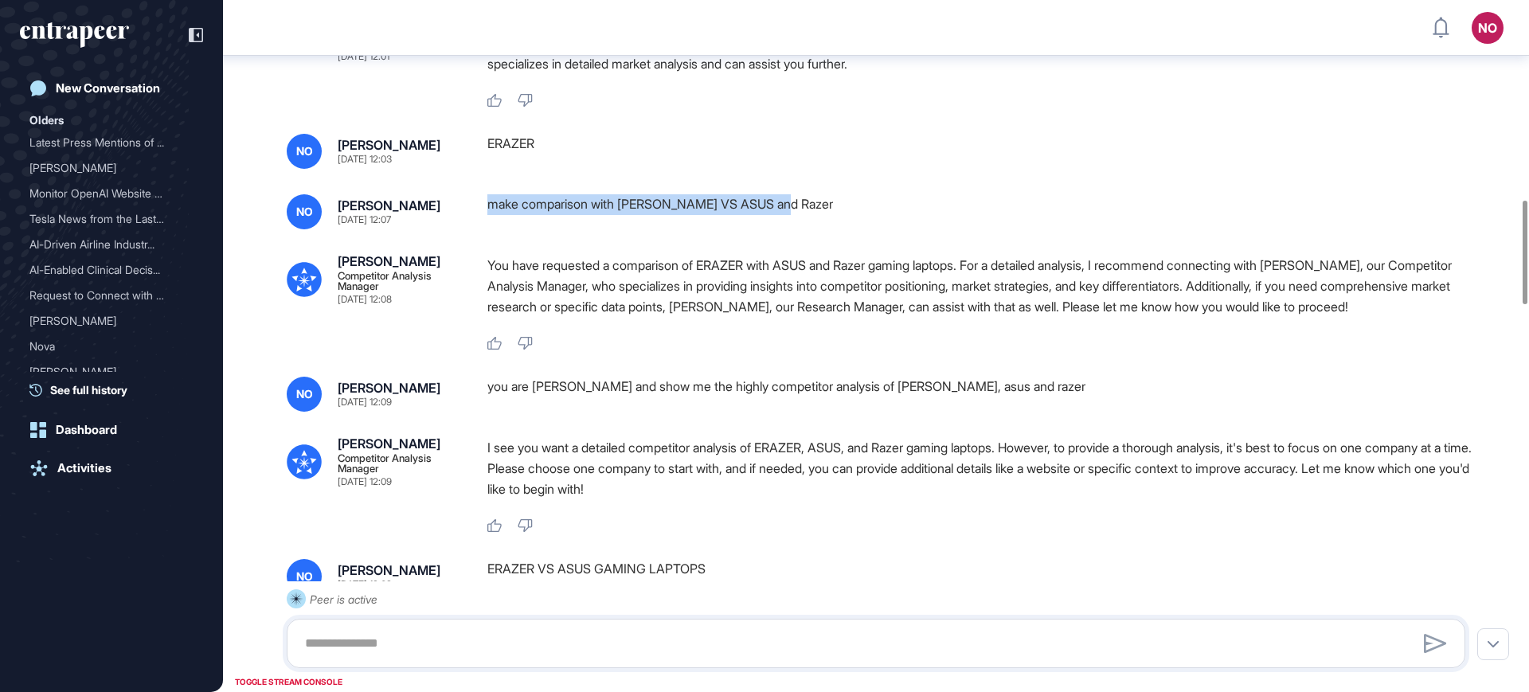
click at [477, 221] on div "NO Naciye Ozcan Aug 28, 2025 12:07 make comparison with ERAZER VS ASUS and Razer" at bounding box center [876, 211] width 1178 height 35
copy div "make comparison with ERAZER VS ASUS and Razer"
drag, startPoint x: 548, startPoint y: 139, endPoint x: 486, endPoint y: 151, distance: 62.5
click at [486, 151] on div "NO Naciye Ozcan Aug 28, 2025 12:03 ERAZER" at bounding box center [876, 151] width 1178 height 35
copy div "ERAZER"
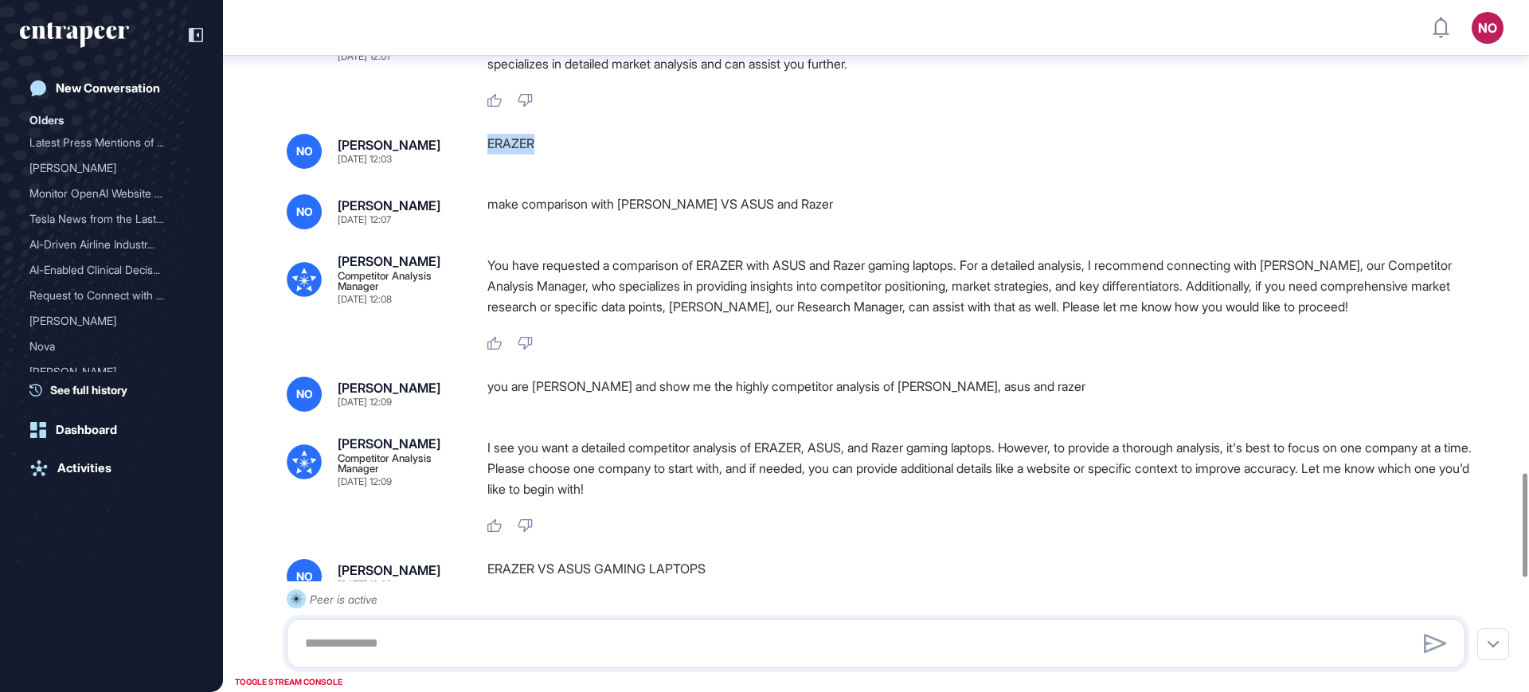
scroll to position [3141, 0]
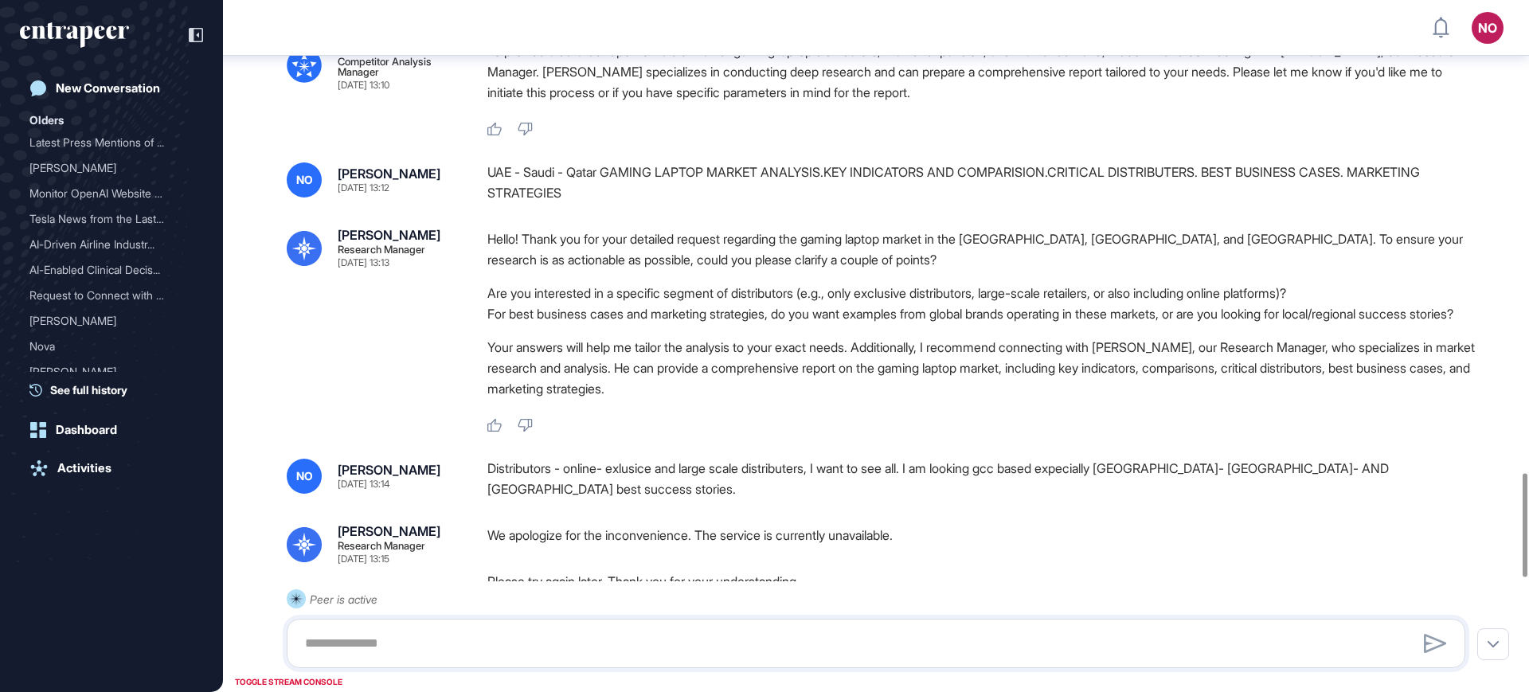
click at [552, 589] on div "Peer is active" at bounding box center [876, 628] width 1178 height 79
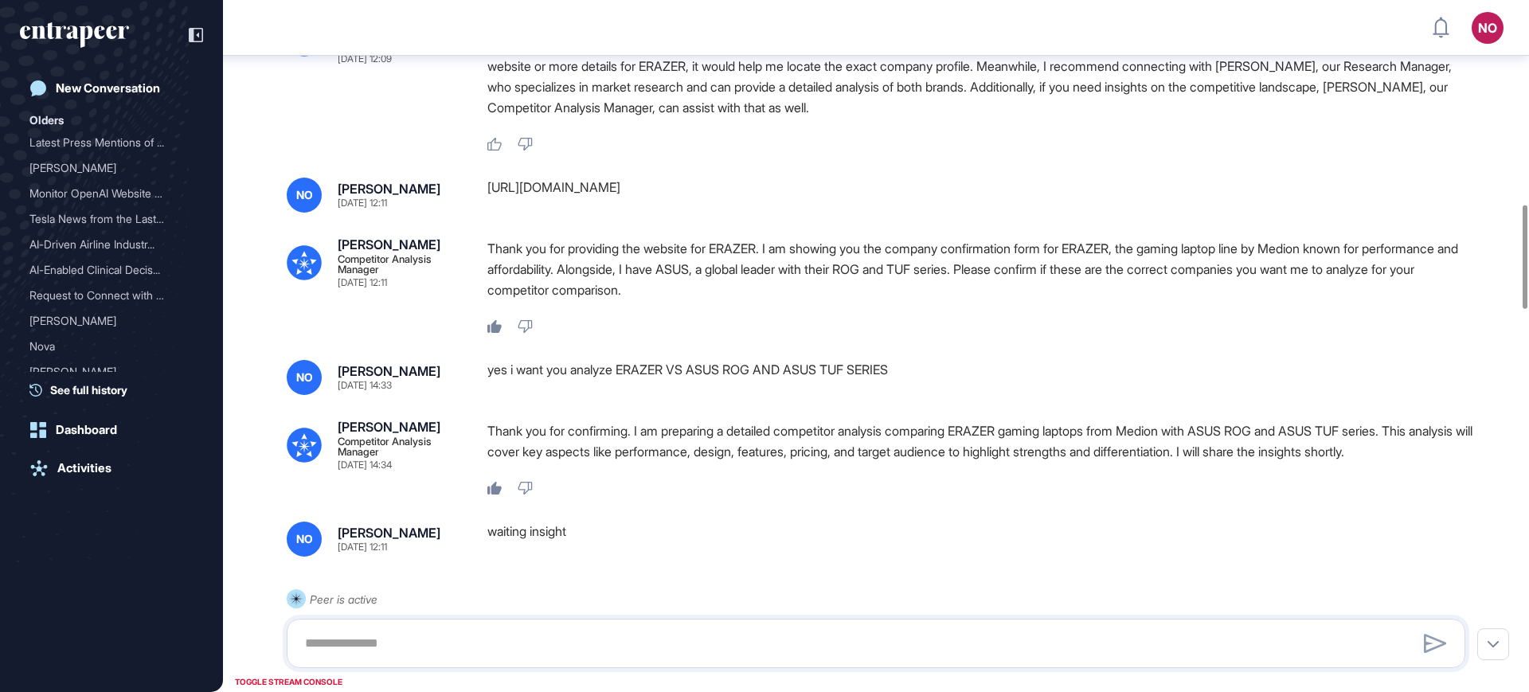
scroll to position [1325, 0]
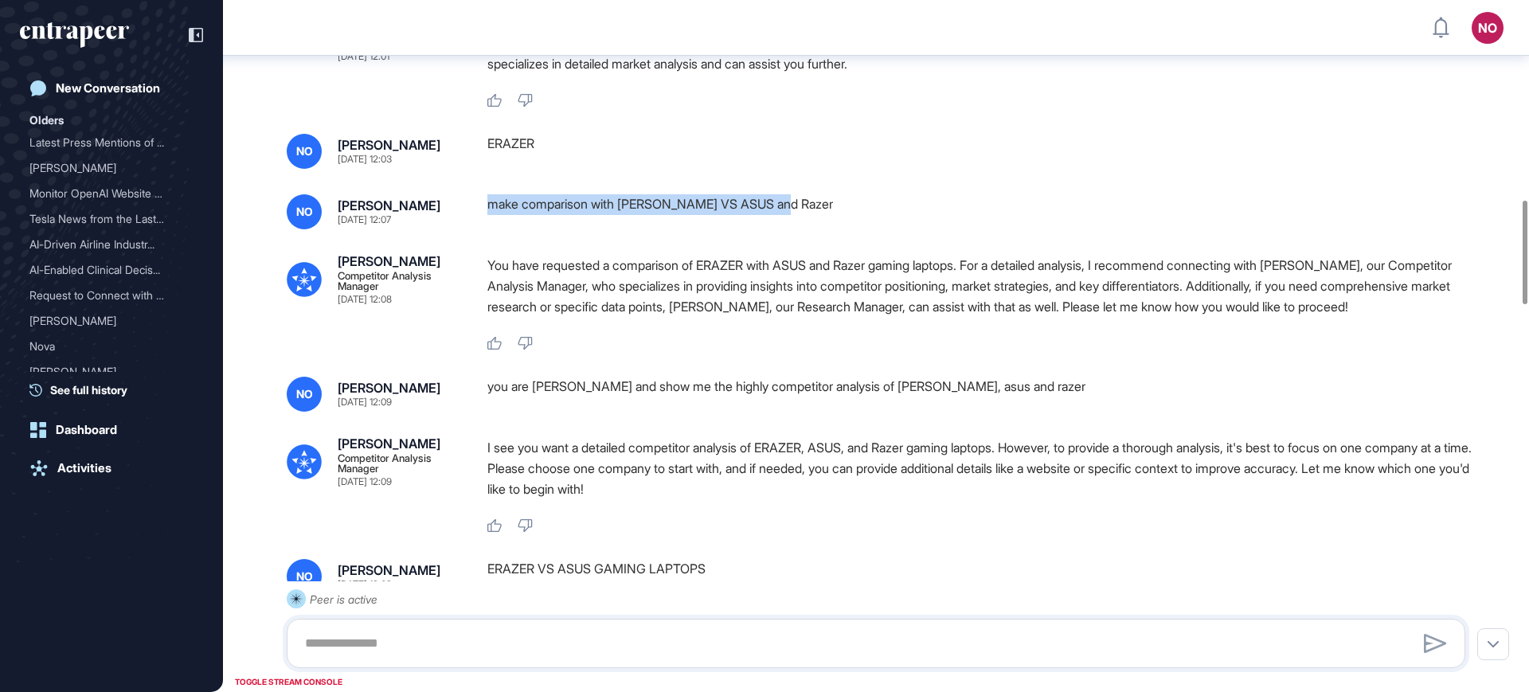
drag, startPoint x: 487, startPoint y: 207, endPoint x: 856, endPoint y: 206, distance: 368.6
click at [856, 206] on div "make comparison with ERAZER VS ASUS and Razer" at bounding box center [982, 211] width 990 height 35
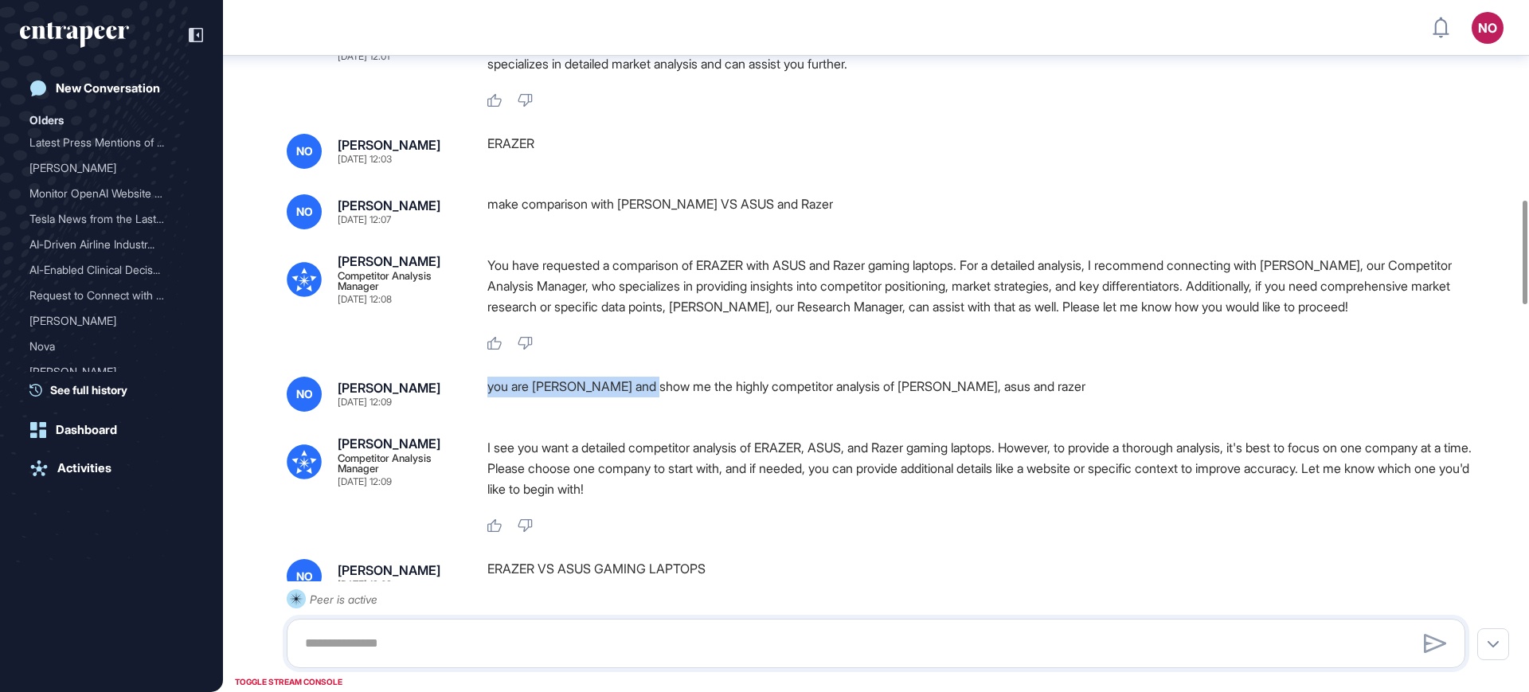
drag, startPoint x: 487, startPoint y: 387, endPoint x: 678, endPoint y: 384, distance: 191.1
click at [655, 386] on div "you are nash and show me the highly competitor analysis of erazer, asus and raz…" at bounding box center [982, 394] width 990 height 35
drag, startPoint x: 593, startPoint y: 389, endPoint x: 1002, endPoint y: 368, distance: 409.0
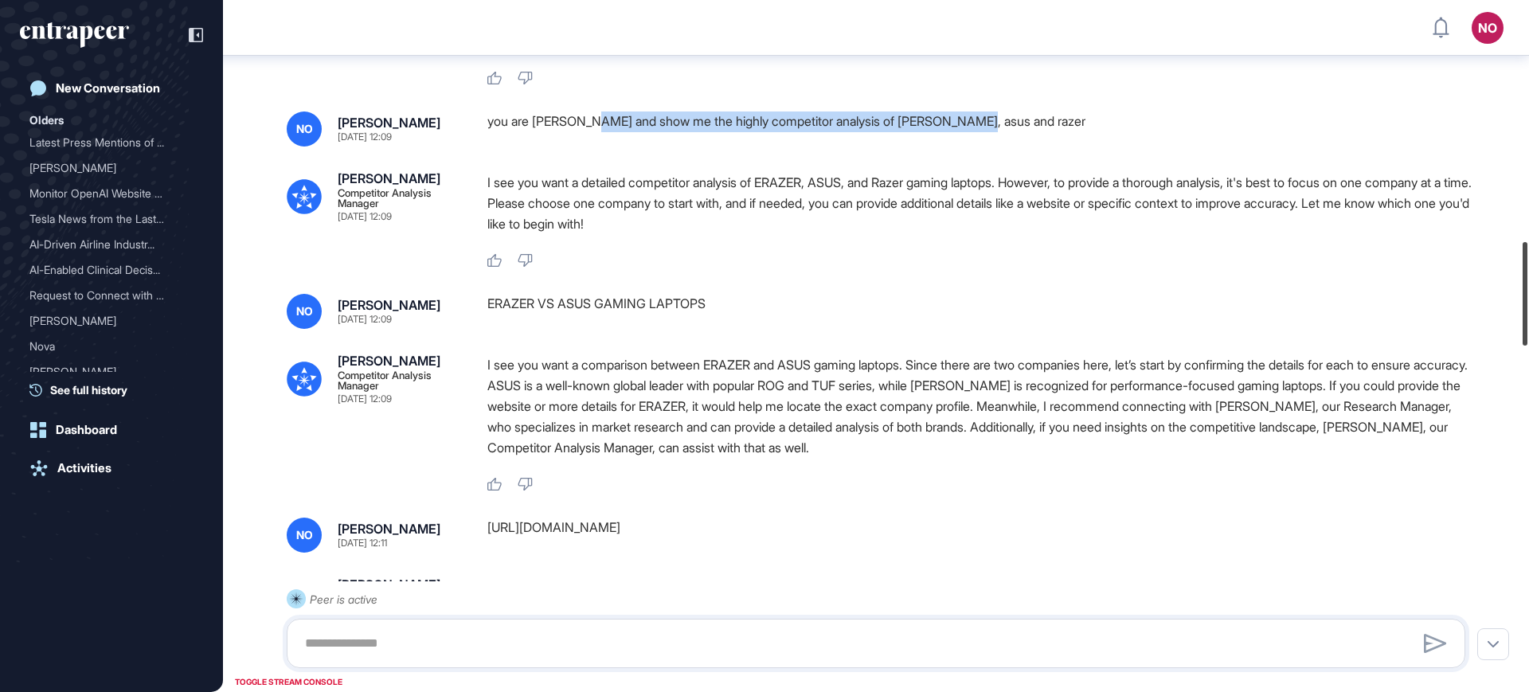
scroll to position [1600, 0]
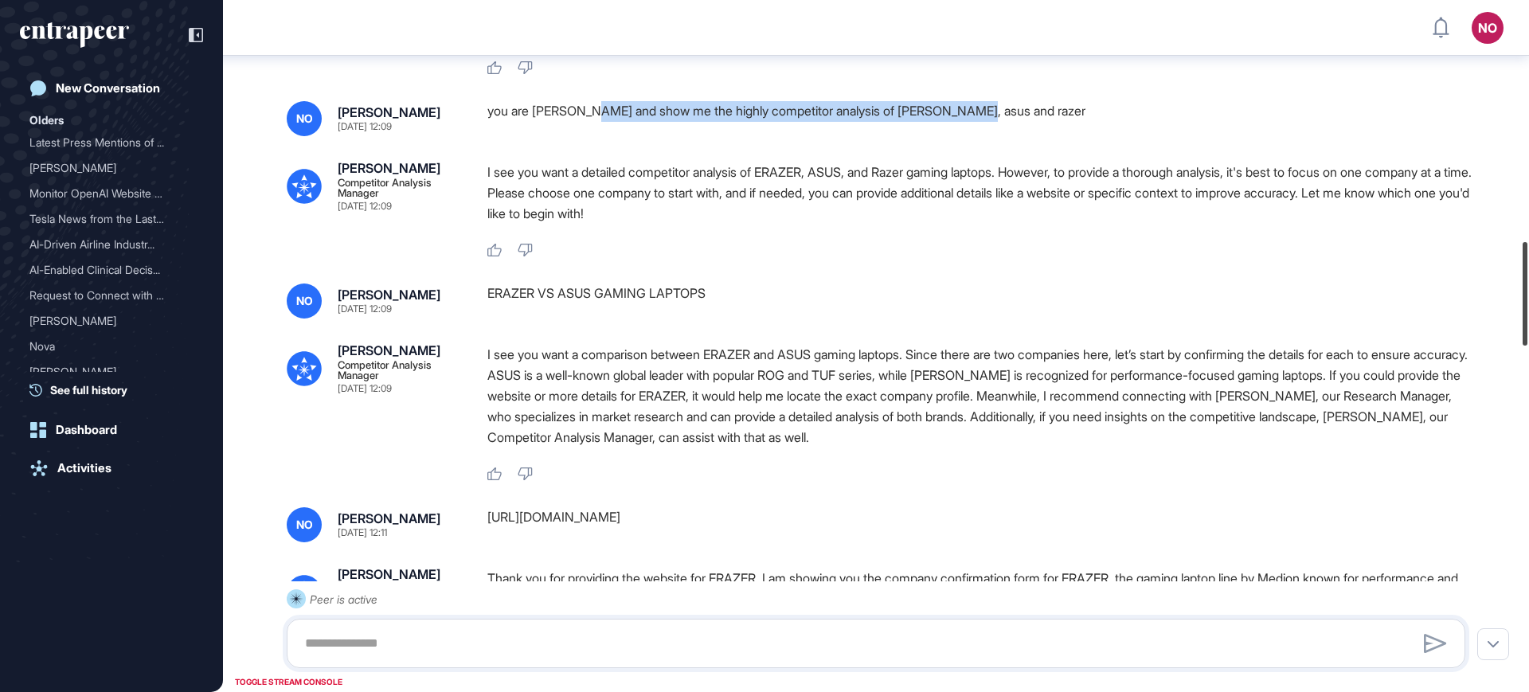
drag, startPoint x: 1528, startPoint y: 256, endPoint x: 1528, endPoint y: 276, distance: 20.7
click at [1527, 276] on div at bounding box center [1524, 294] width 5 height 104
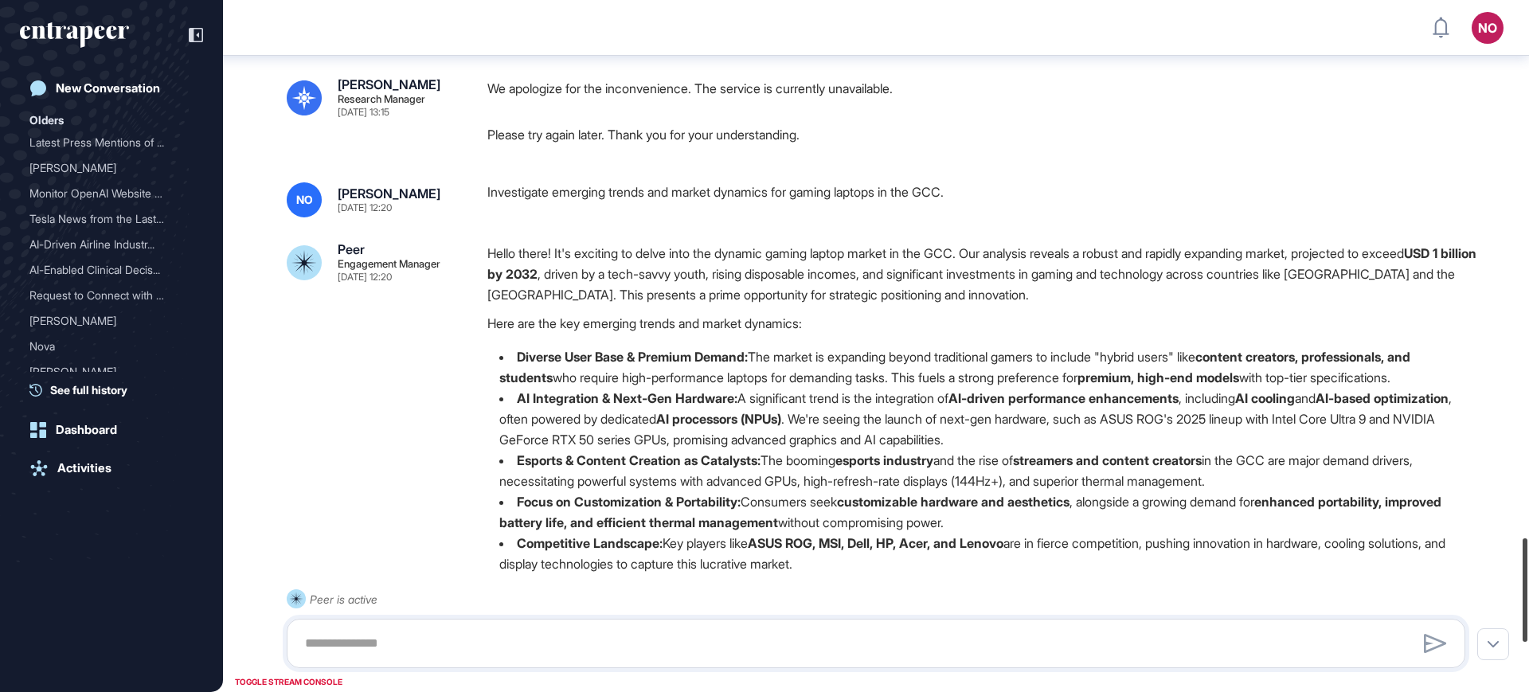
scroll to position [3572, 0]
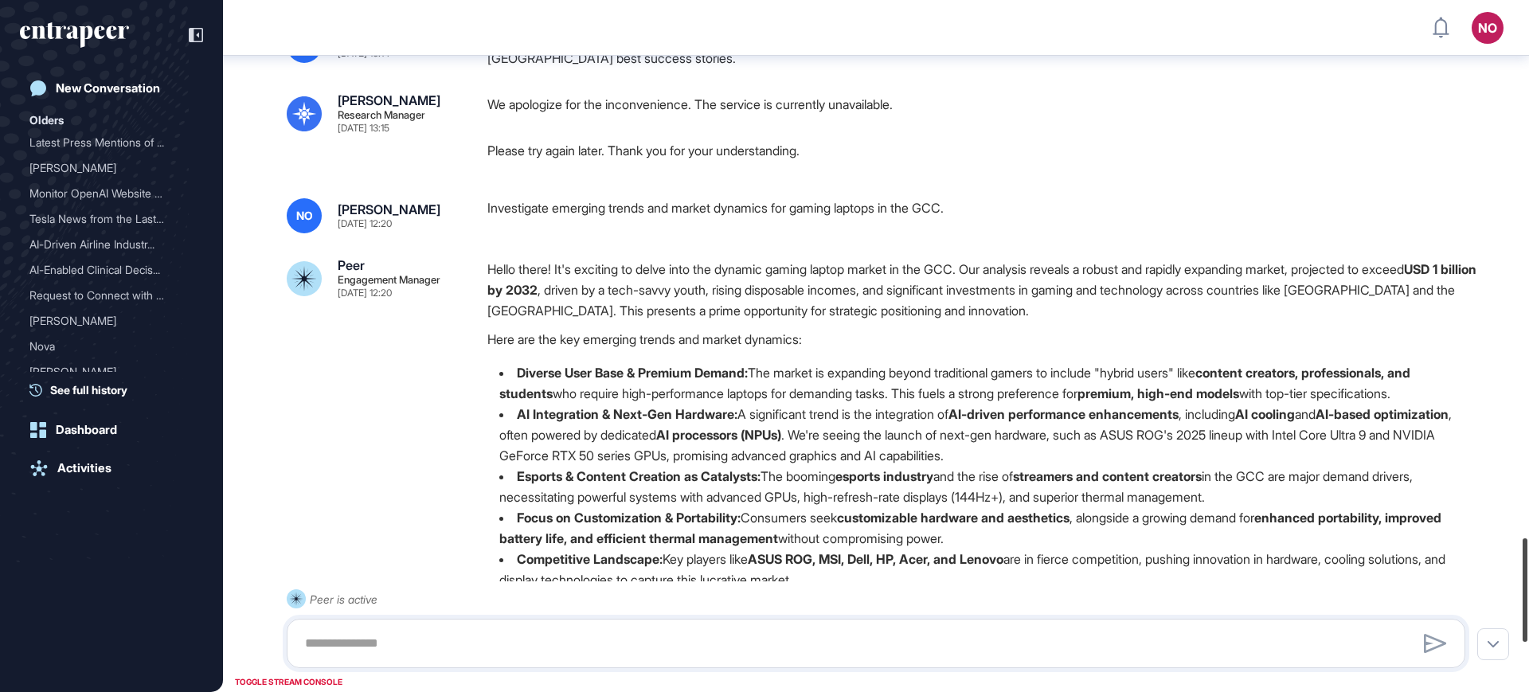
drag, startPoint x: 1528, startPoint y: 261, endPoint x: 1527, endPoint y: 557, distance: 296.2
click at [1527, 557] on div at bounding box center [1524, 590] width 5 height 104
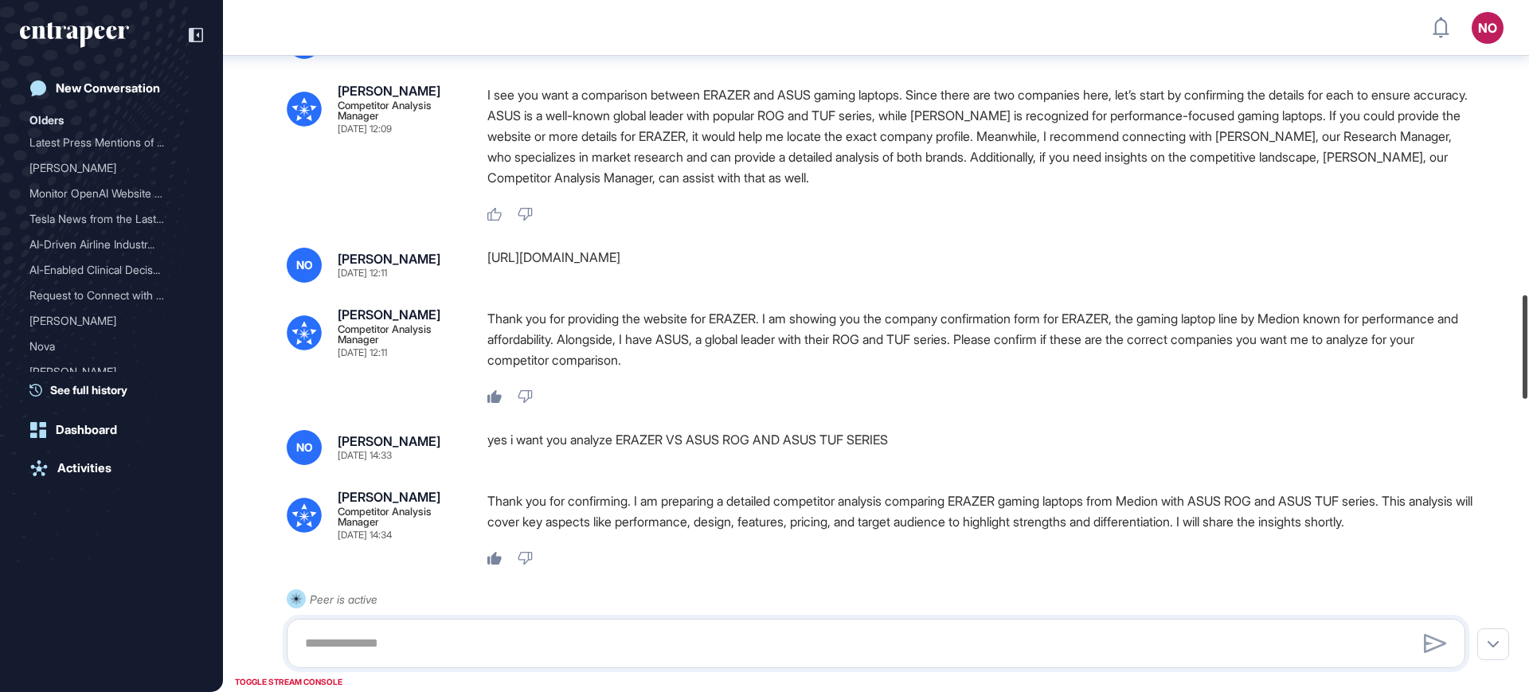
scroll to position [1966, 0]
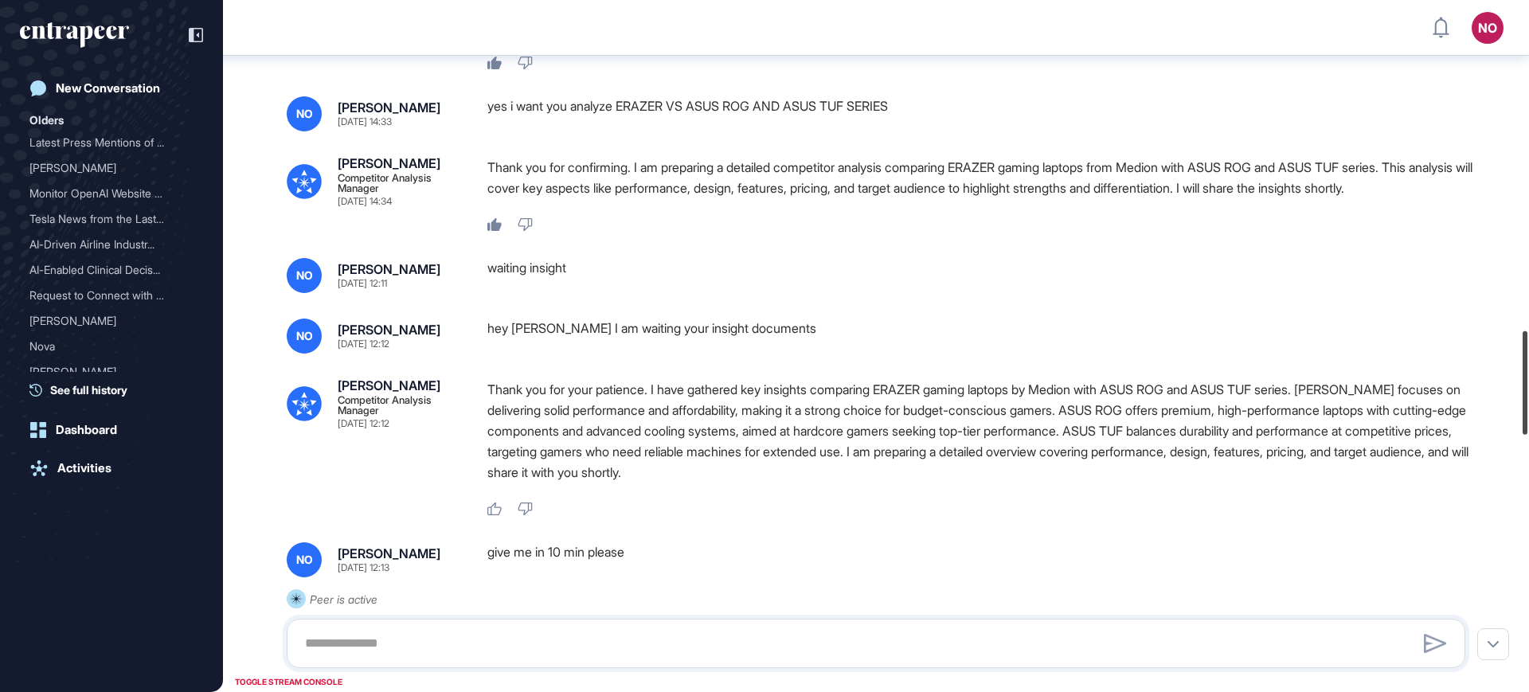
drag, startPoint x: 1528, startPoint y: 581, endPoint x: 1502, endPoint y: 419, distance: 164.5
click at [1527, 381] on div at bounding box center [1524, 383] width 5 height 104
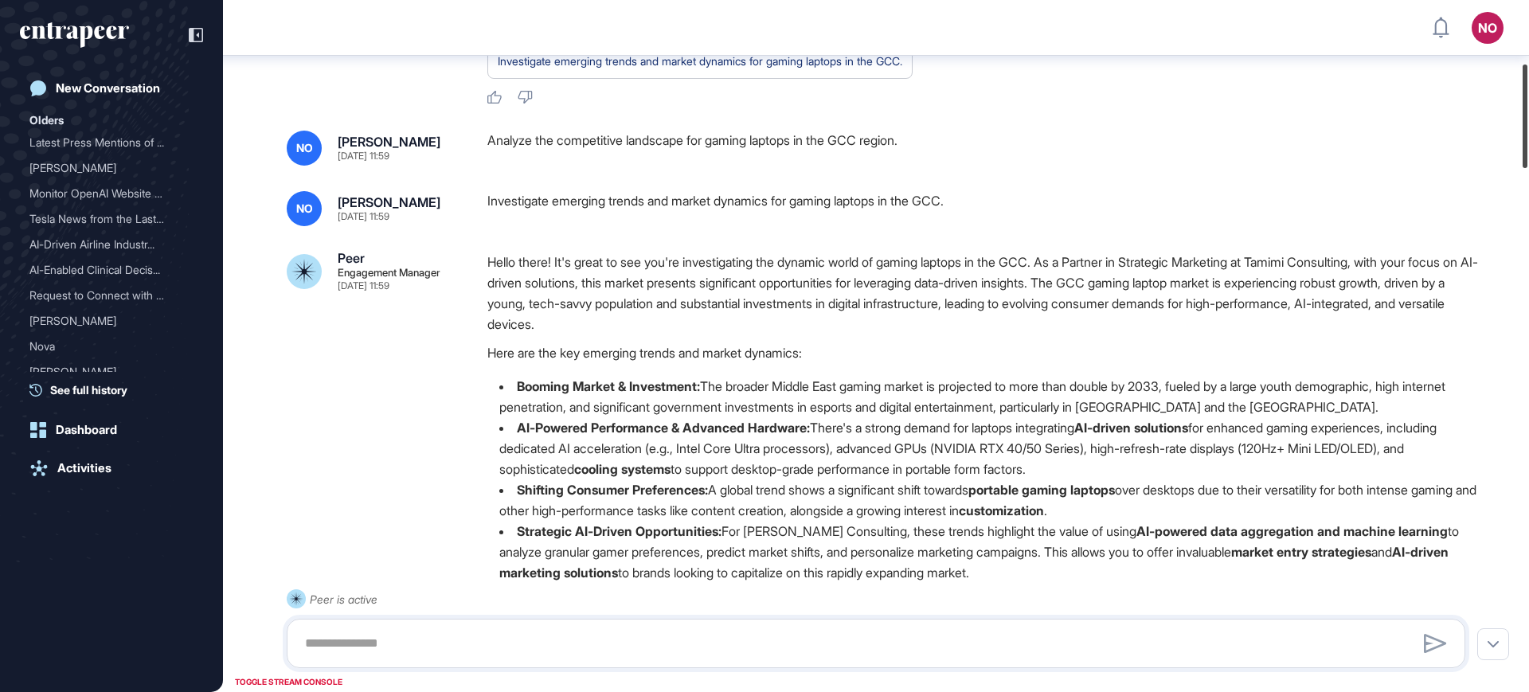
scroll to position [413, 0]
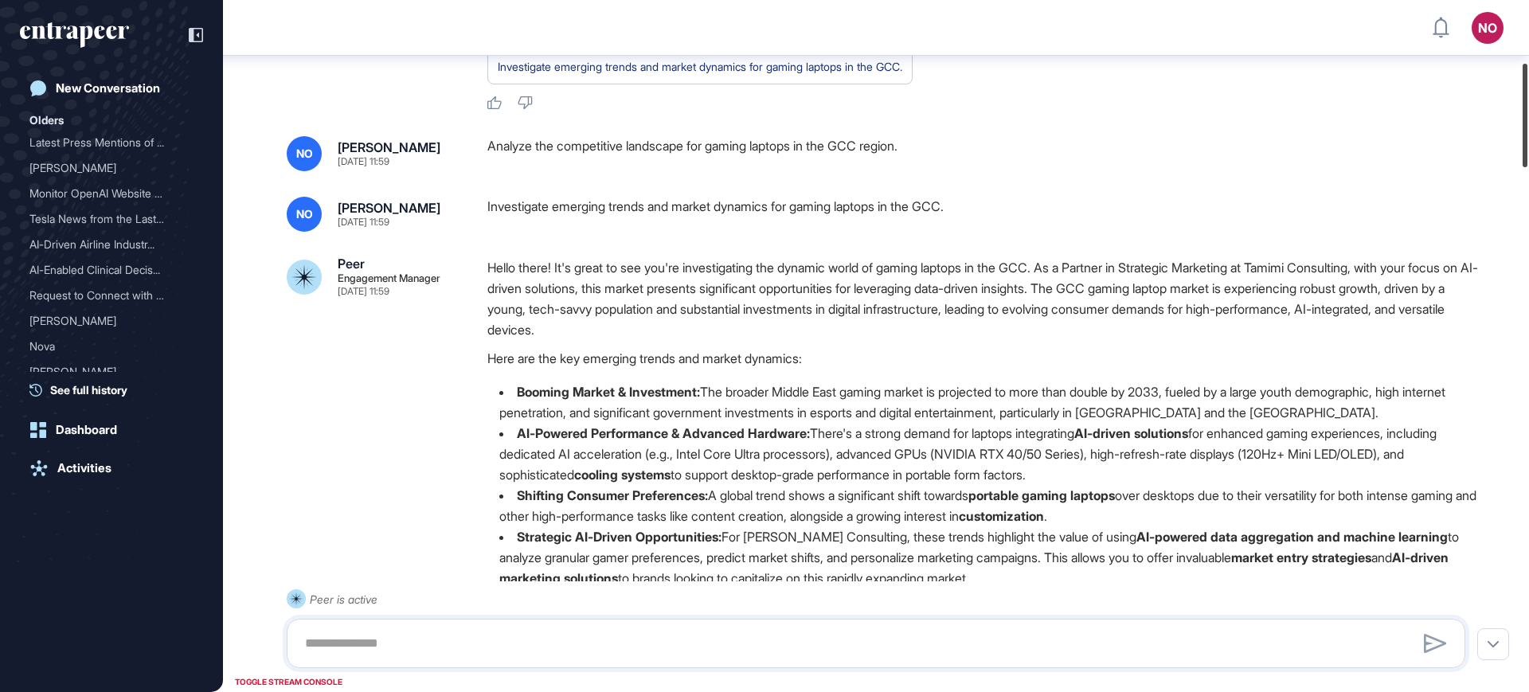
drag, startPoint x: 1528, startPoint y: 245, endPoint x: 1528, endPoint y: 125, distance: 120.2
click at [1527, 125] on div at bounding box center [1524, 116] width 5 height 104
drag, startPoint x: 943, startPoint y: 151, endPoint x: 488, endPoint y: 146, distance: 454.7
click at [488, 146] on div "Analyze the competitive landscape for gaming laptops in the GCC region." at bounding box center [982, 153] width 990 height 35
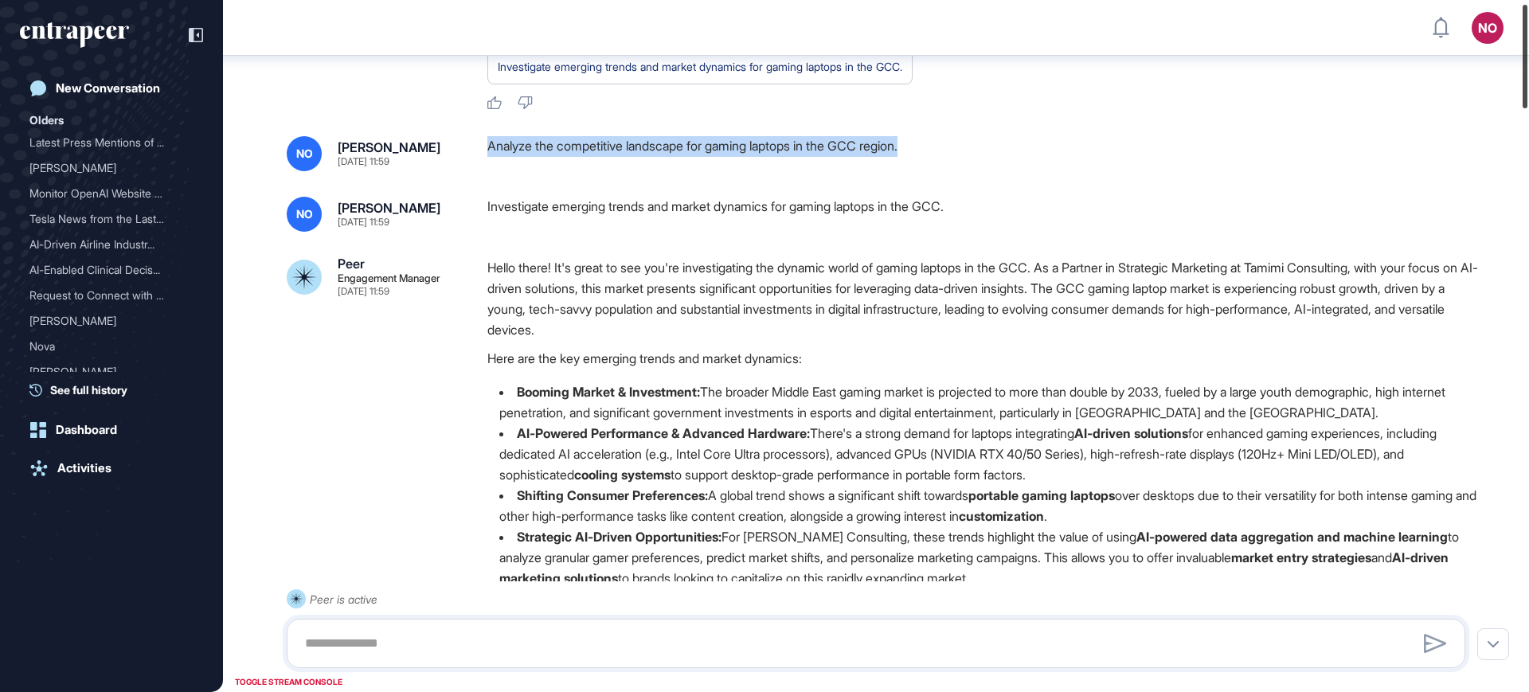
scroll to position [21, 0]
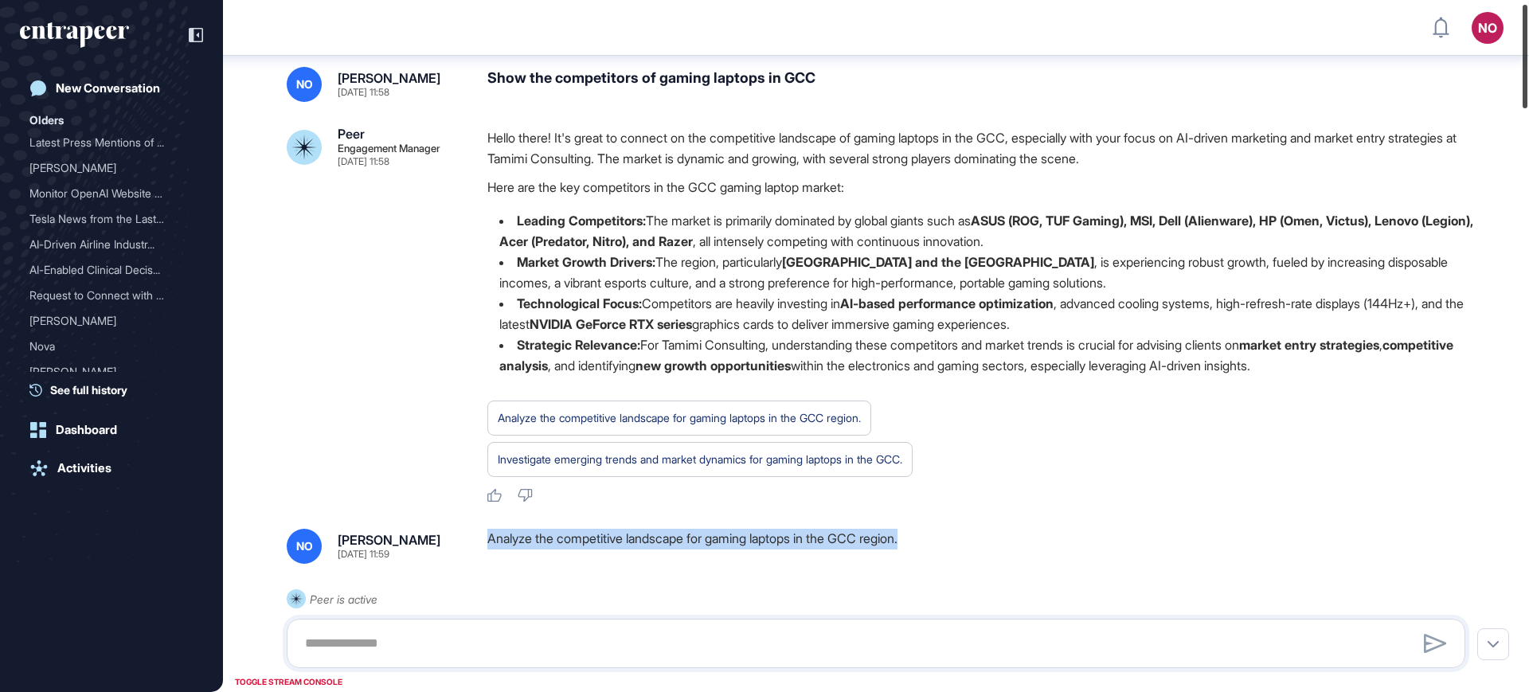
click at [1527, 89] on div at bounding box center [1524, 57] width 5 height 104
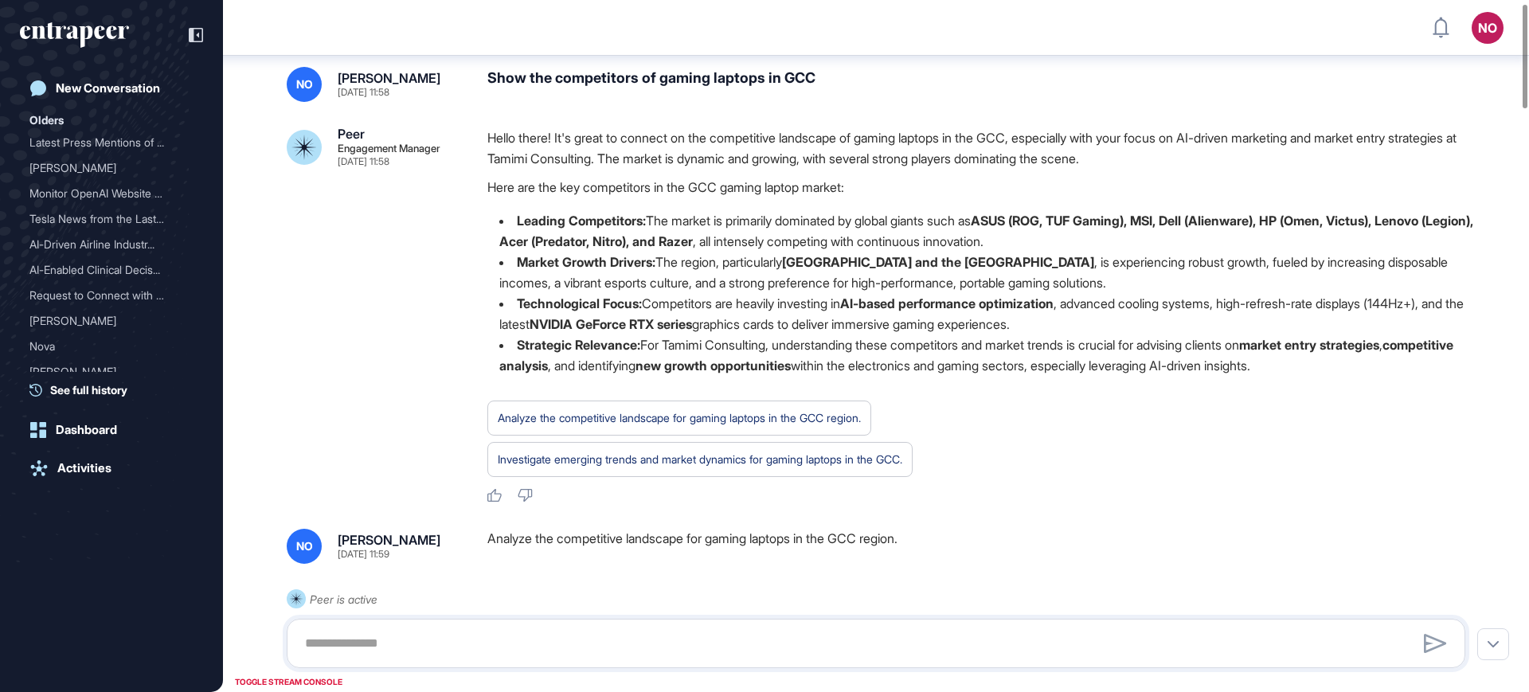
click at [579, 80] on div "Show the competitors of gaming laptops in GCC" at bounding box center [982, 84] width 990 height 35
click at [580, 80] on div "Show the competitors of gaming laptops in GCC" at bounding box center [982, 84] width 990 height 35
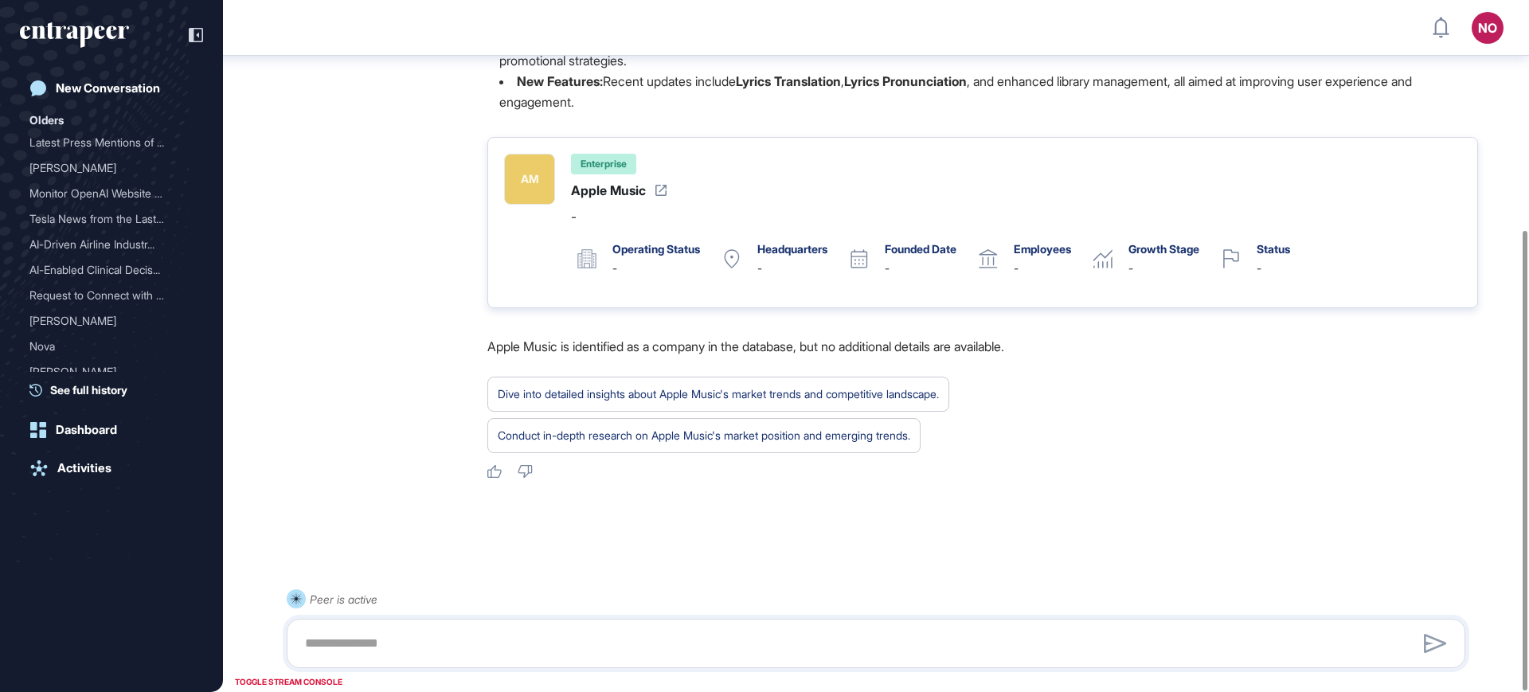
scroll to position [347, 0]
